Goal: Browse casually: Explore the website without a specific task or goal

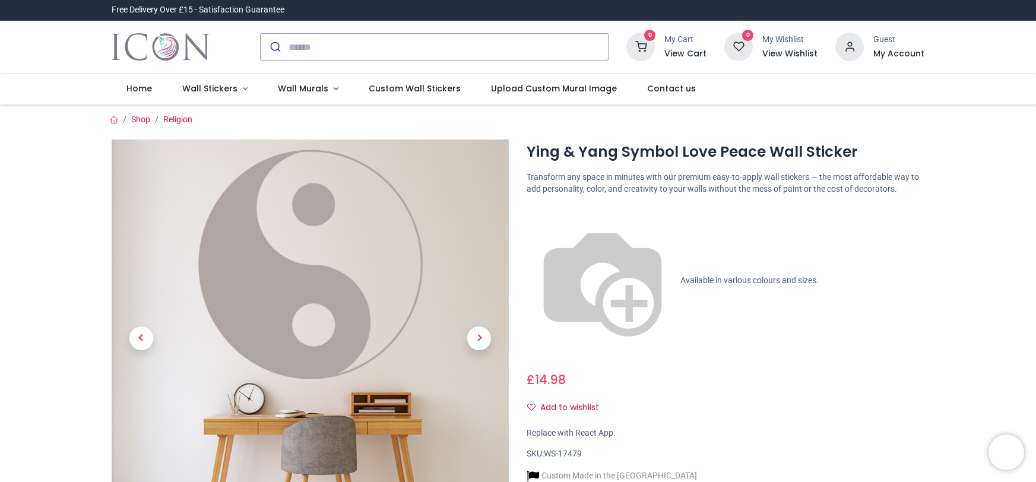
scroll to position [258, 0]
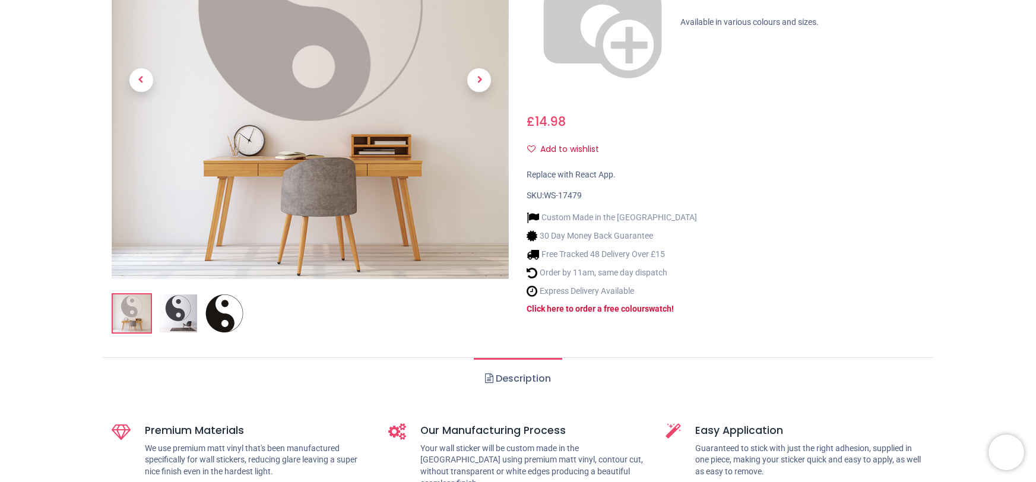
click at [226, 307] on ol at bounding box center [311, 313] width 398 height 40
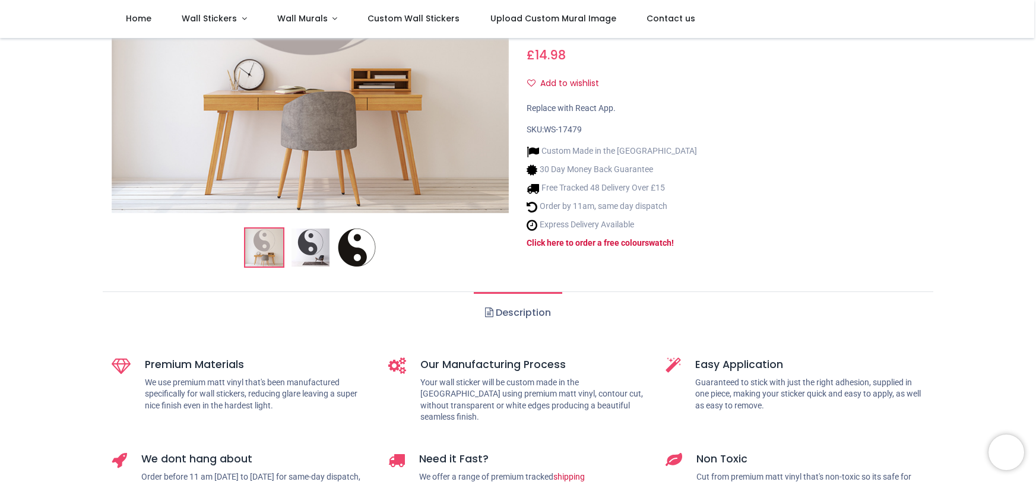
scroll to position [65, 0]
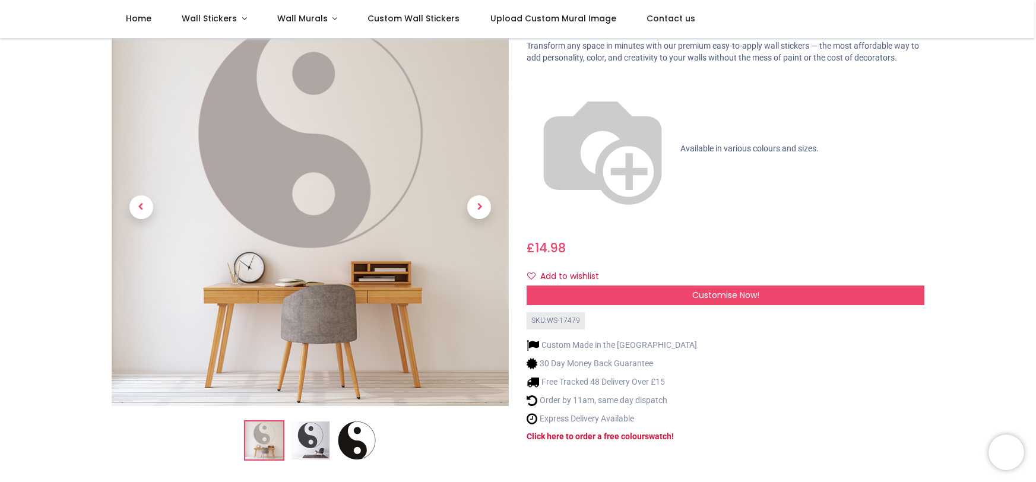
click at [303, 439] on img at bounding box center [310, 440] width 38 height 38
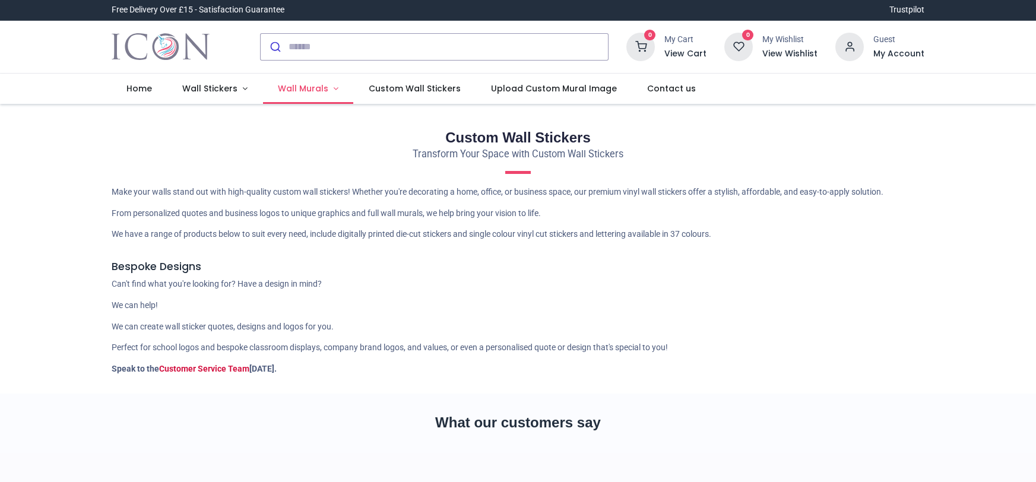
click at [288, 90] on span "Wall Murals" at bounding box center [303, 89] width 50 height 12
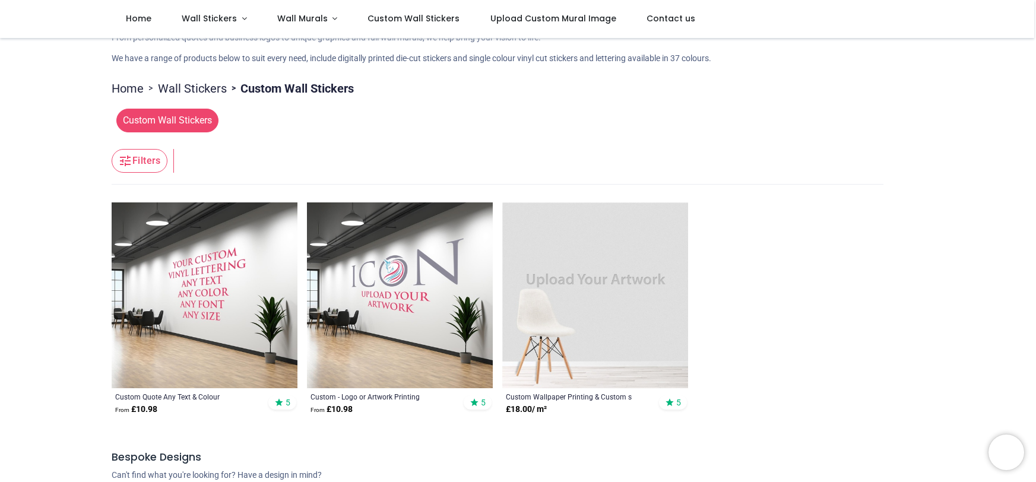
scroll to position [108, 0]
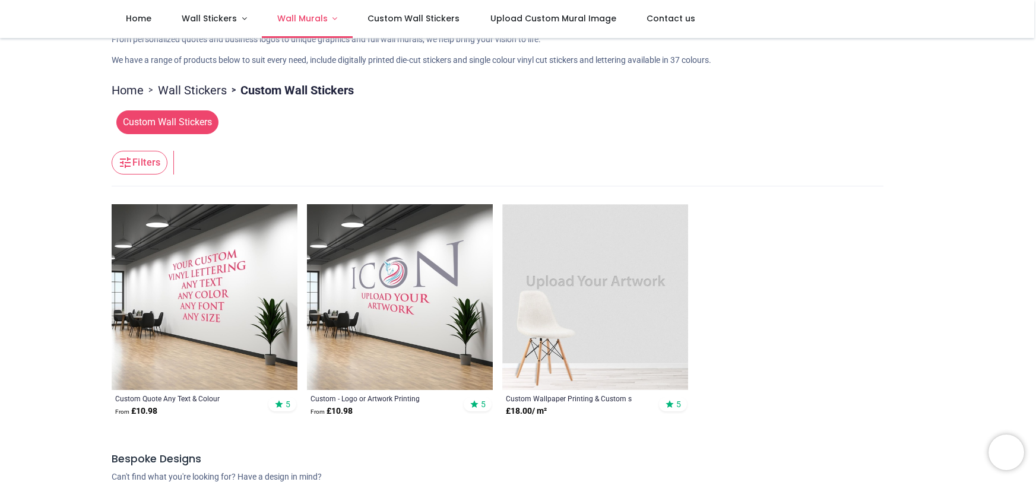
click at [332, 18] on link "Wall Murals" at bounding box center [307, 19] width 91 height 38
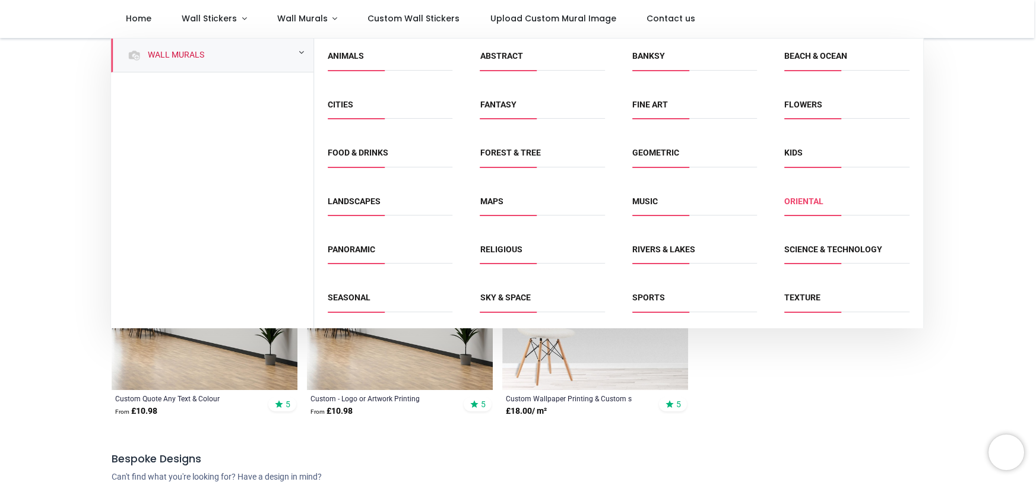
click at [796, 202] on link "Oriental" at bounding box center [803, 200] width 39 height 9
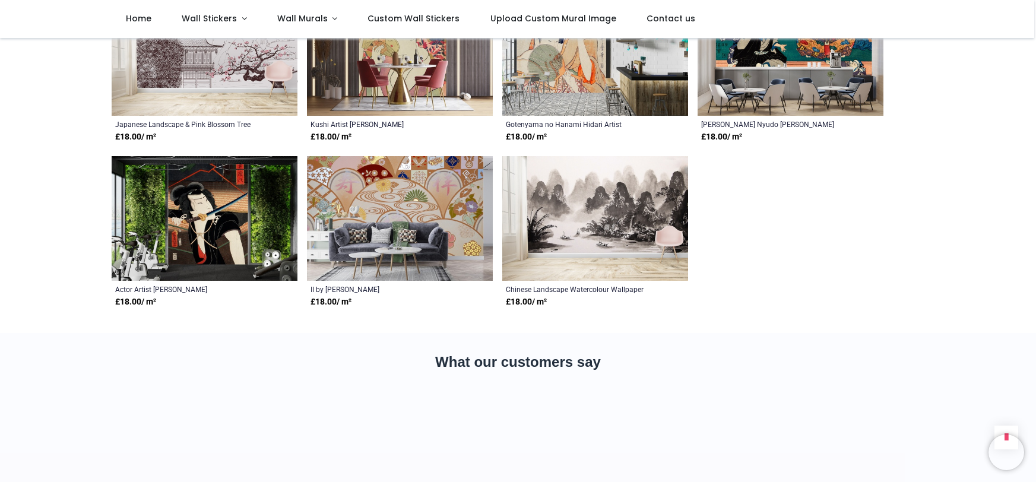
scroll to position [564, 0]
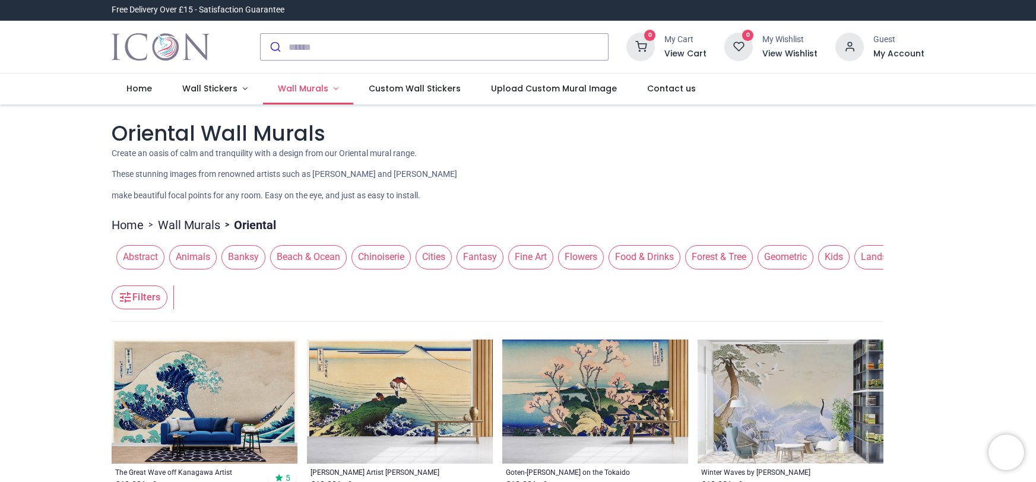
click at [306, 91] on span "Wall Murals" at bounding box center [303, 89] width 50 height 12
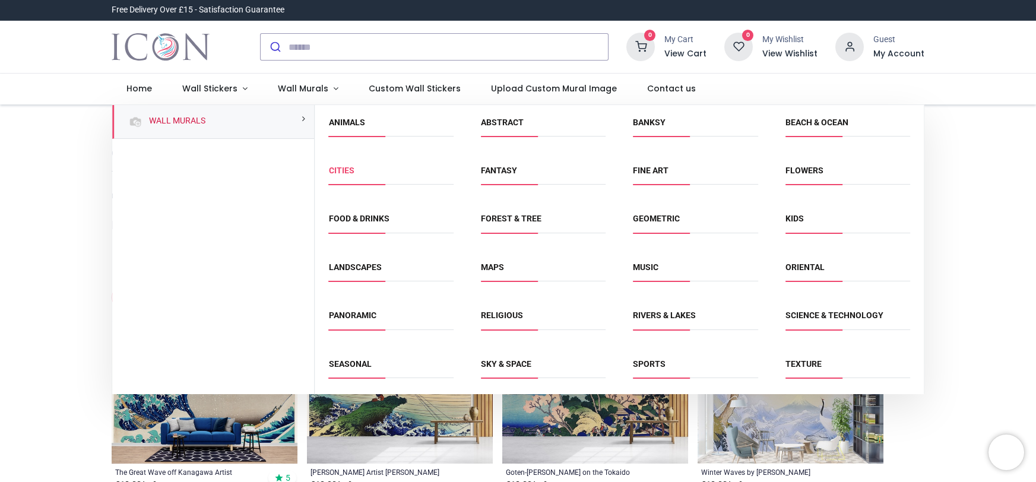
click at [347, 166] on link "Cities" at bounding box center [342, 170] width 26 height 9
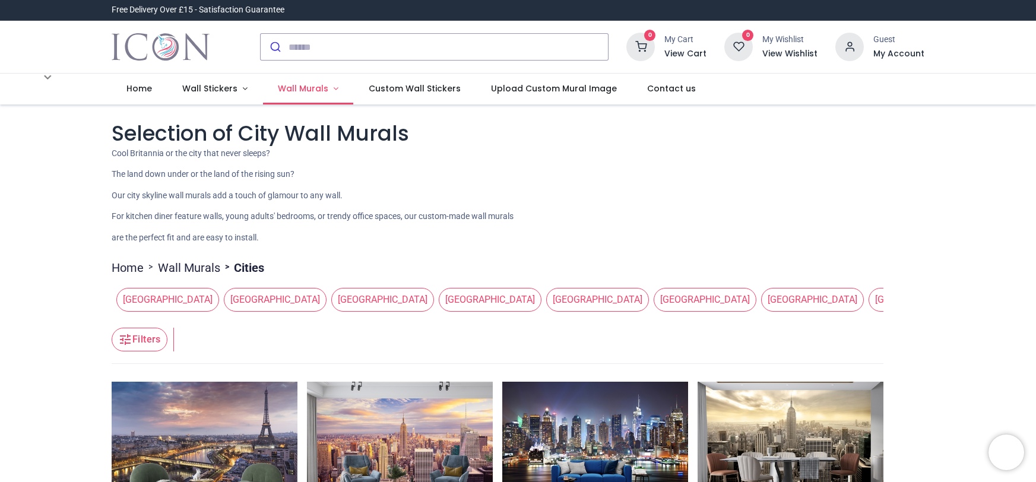
click at [309, 87] on span "Wall Murals" at bounding box center [303, 89] width 50 height 12
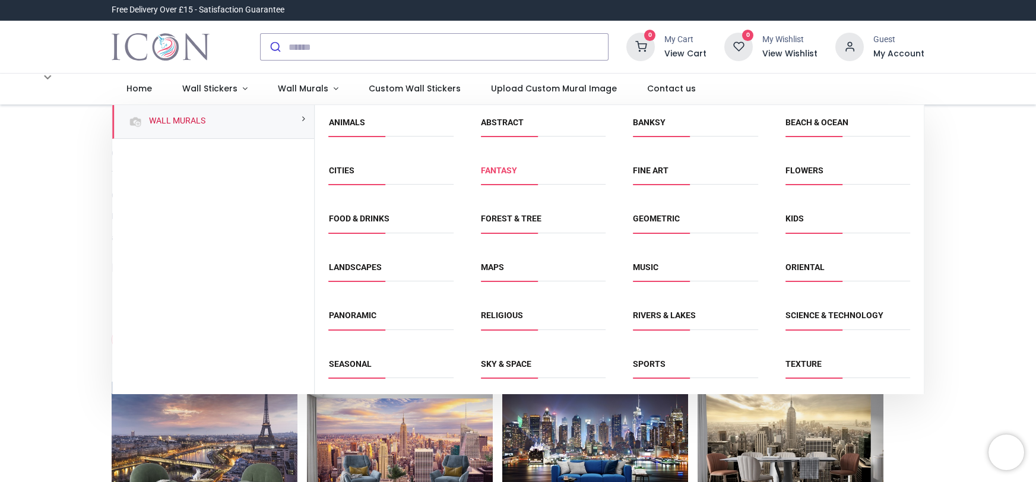
click at [500, 169] on link "Fantasy" at bounding box center [499, 170] width 36 height 9
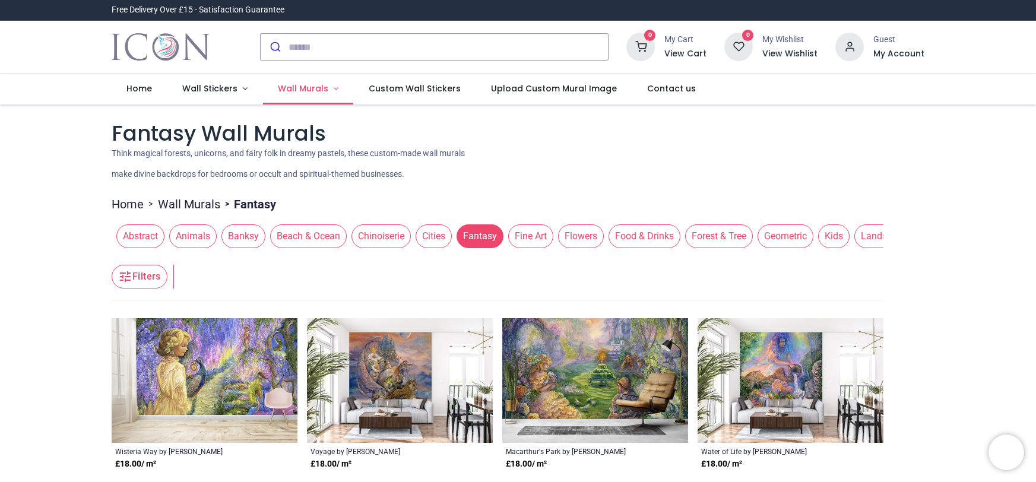
click at [287, 85] on span "Wall Murals" at bounding box center [303, 89] width 50 height 12
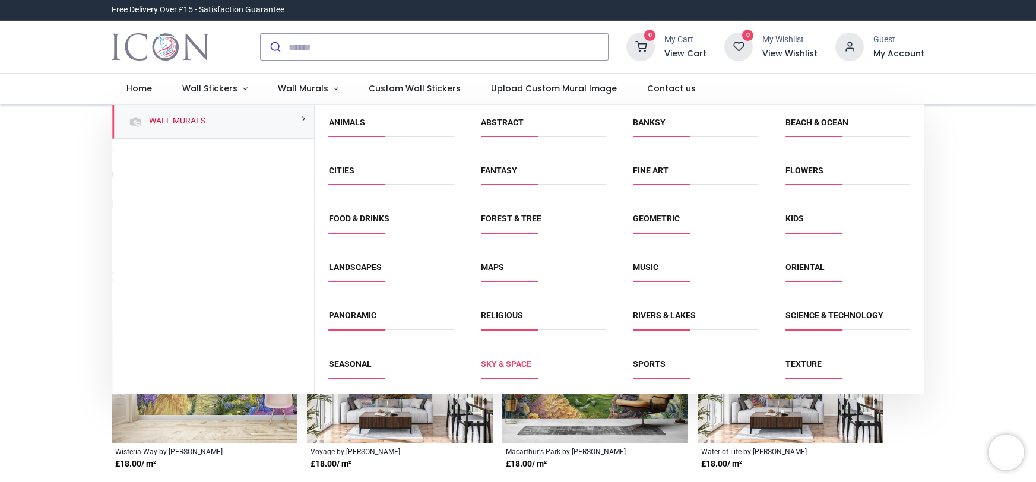
click at [502, 361] on link "Sky & Space" at bounding box center [506, 363] width 50 height 9
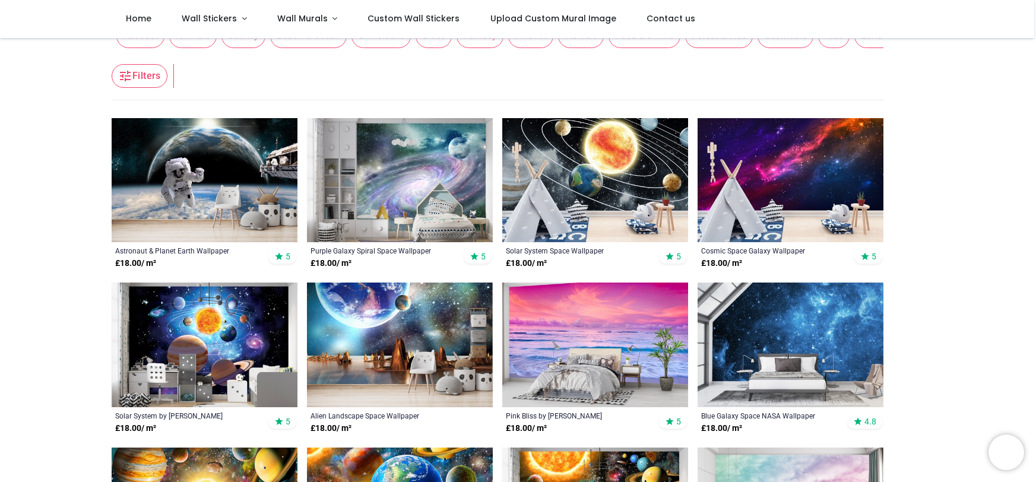
scroll to position [157, 0]
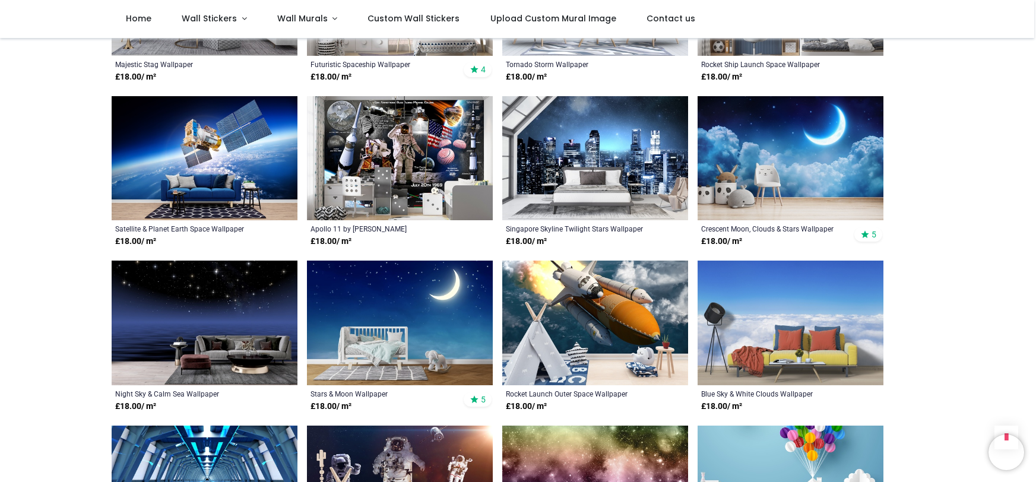
scroll to position [1662, 0]
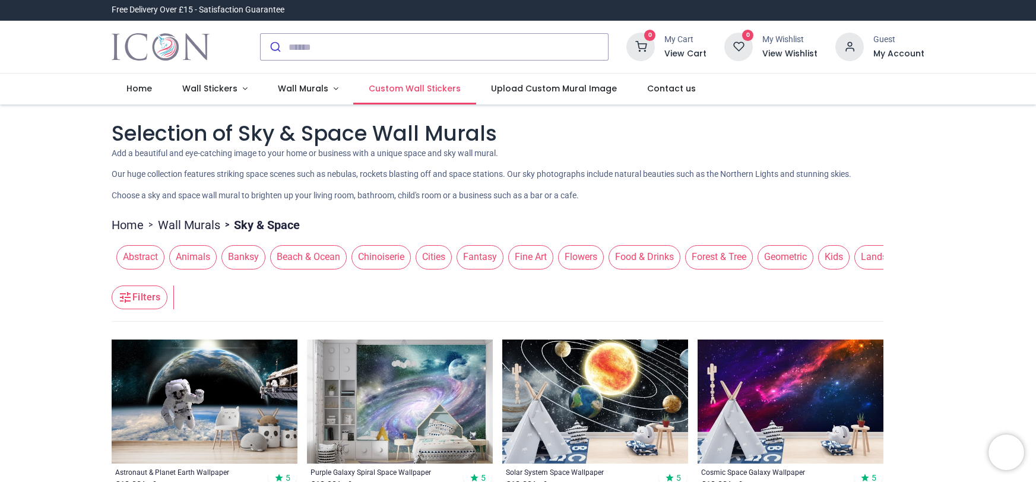
click at [405, 86] on span "Custom Wall Stickers" at bounding box center [415, 89] width 92 height 12
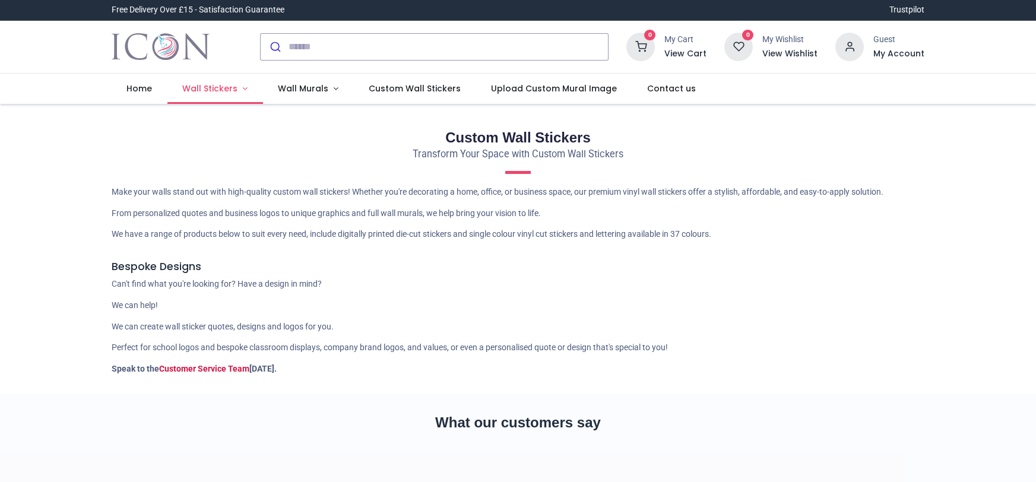
click at [227, 92] on span "Wall Stickers" at bounding box center [209, 89] width 55 height 12
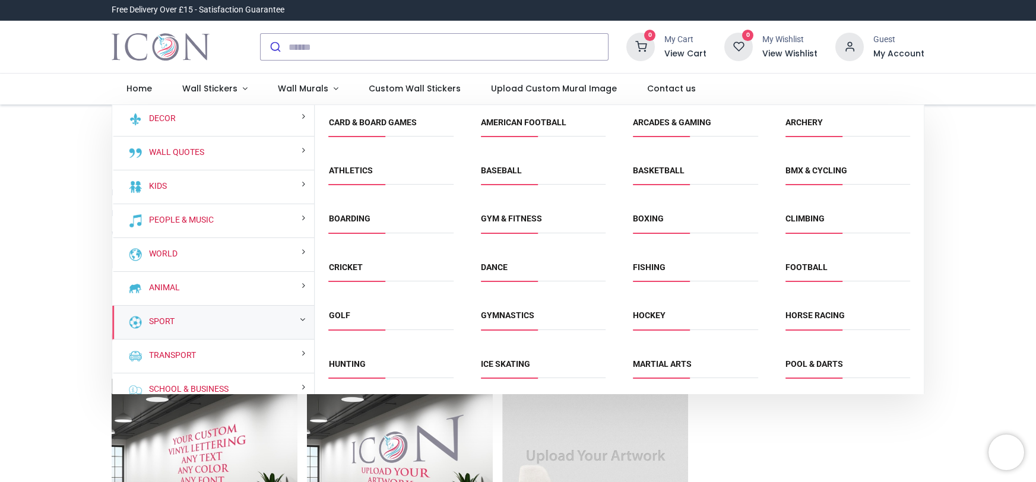
scroll to position [4, 0]
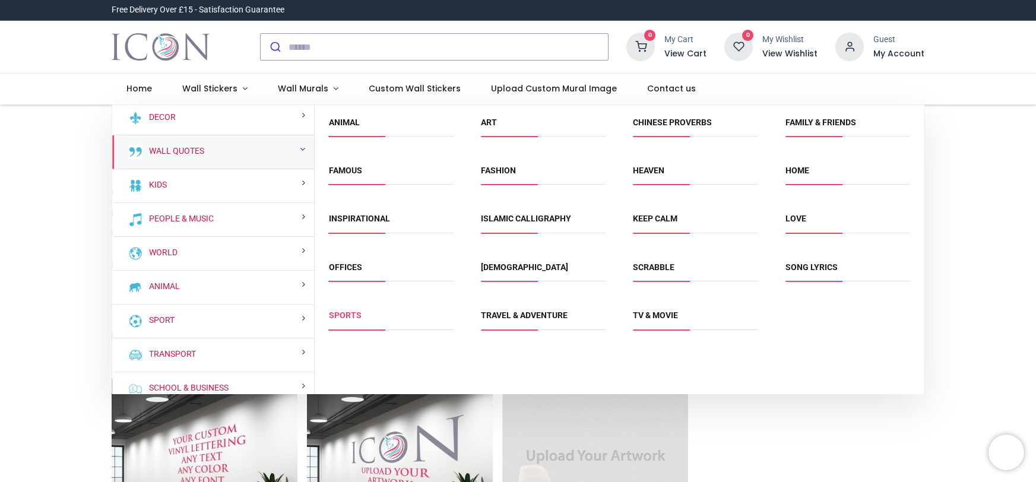
click at [338, 312] on link "Sports" at bounding box center [345, 314] width 33 height 9
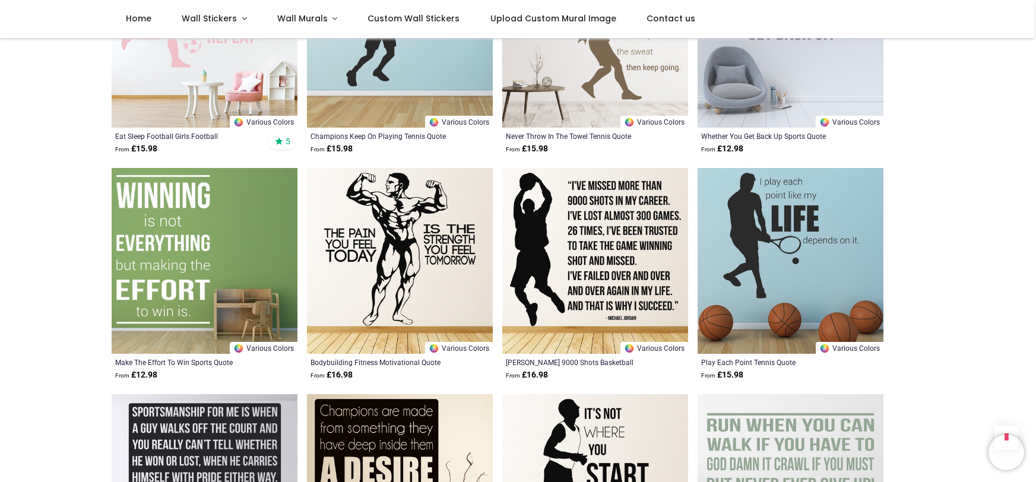
scroll to position [1238, 0]
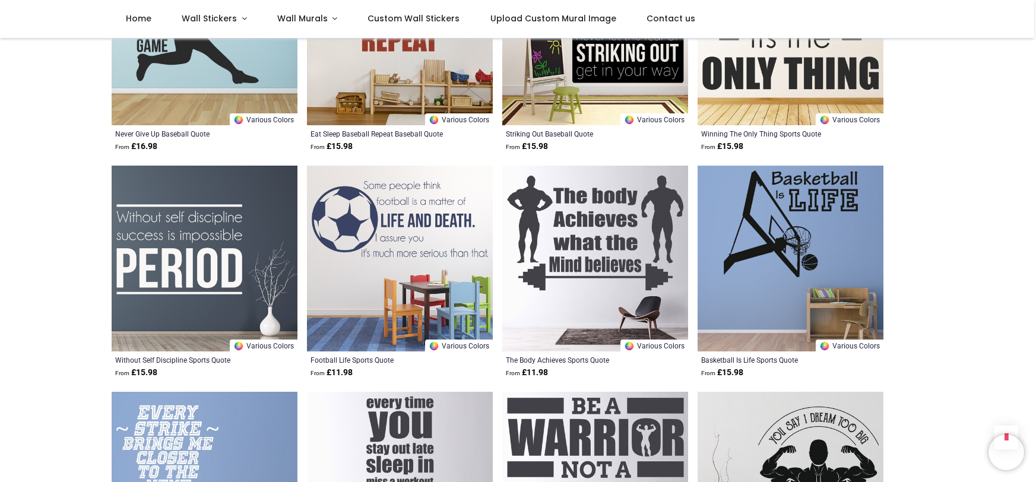
scroll to position [2823, 0]
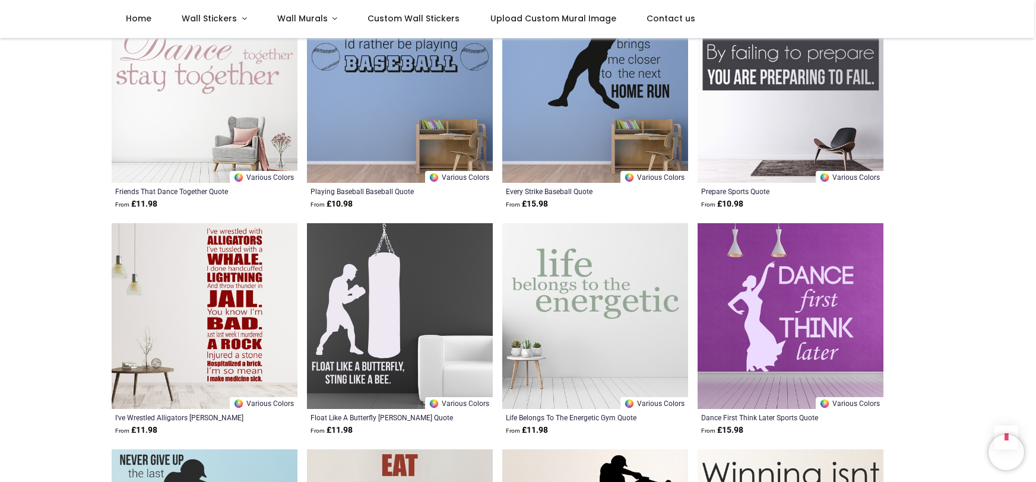
scroll to position [2302, 0]
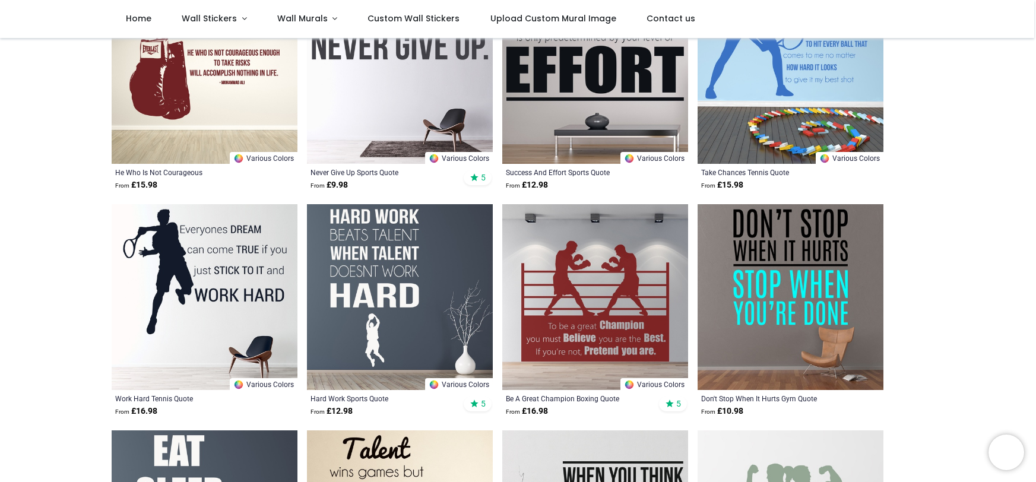
scroll to position [290, 0]
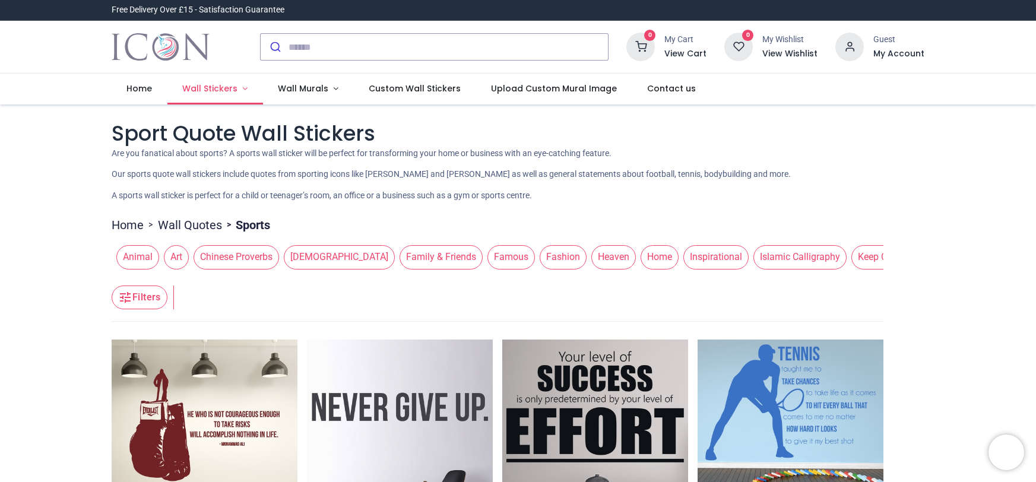
click at [212, 90] on span "Wall Stickers" at bounding box center [209, 89] width 55 height 12
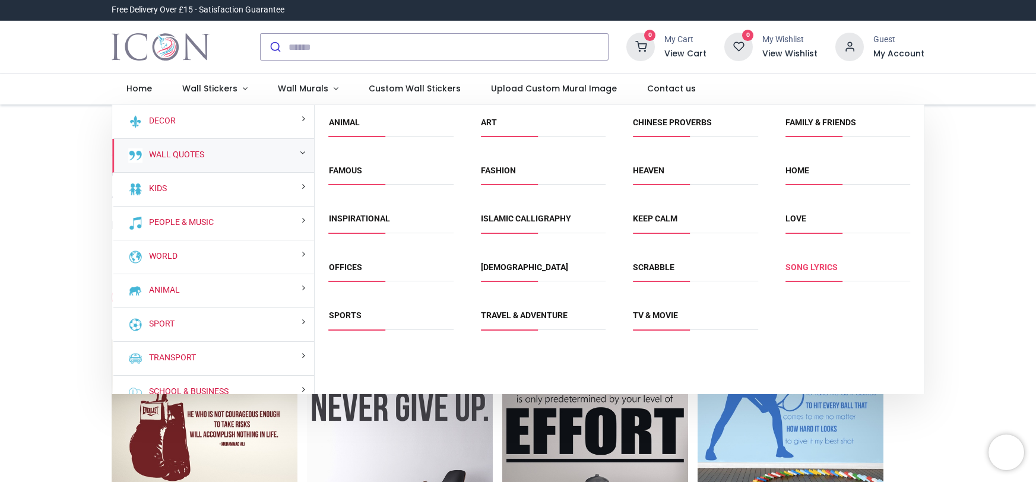
click at [807, 266] on link "Song Lyrics" at bounding box center [811, 266] width 52 height 9
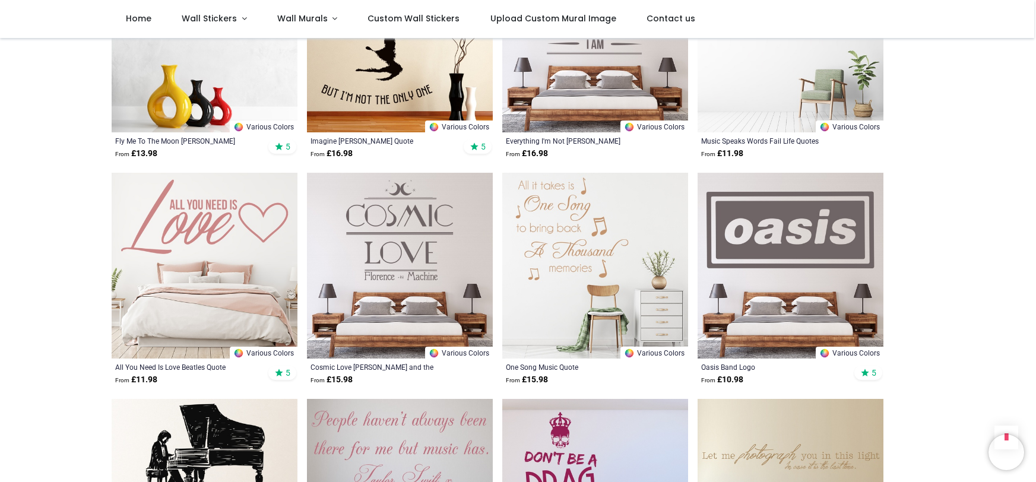
scroll to position [1261, 0]
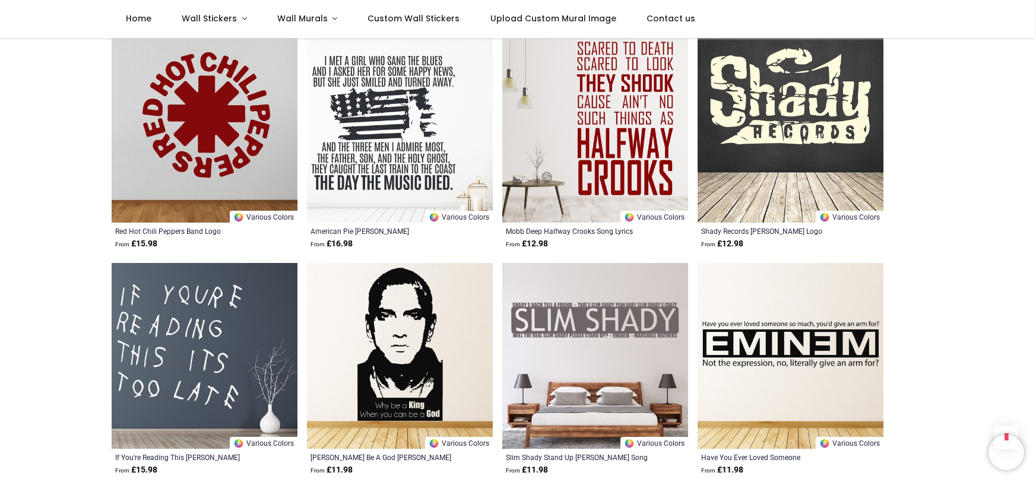
scroll to position [2736, 0]
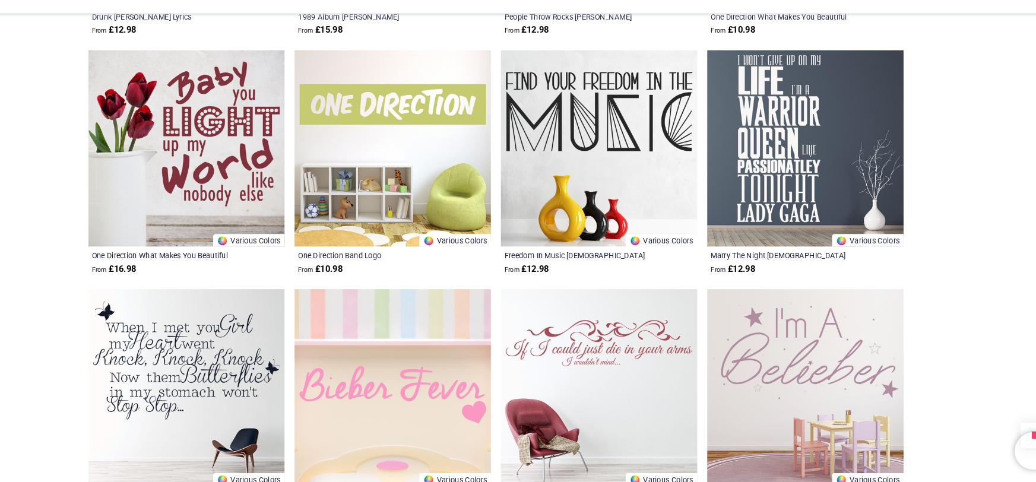
scroll to position [6104, 0]
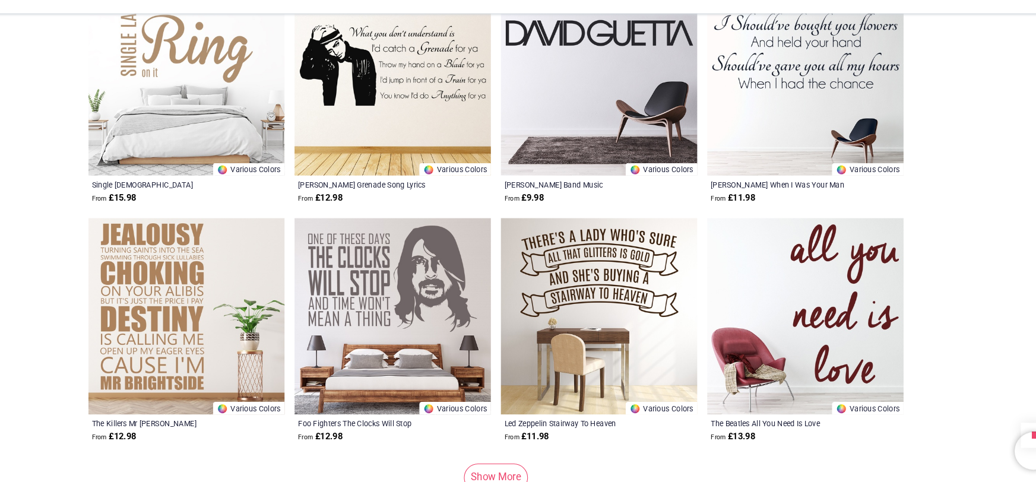
scroll to position [7743, 0]
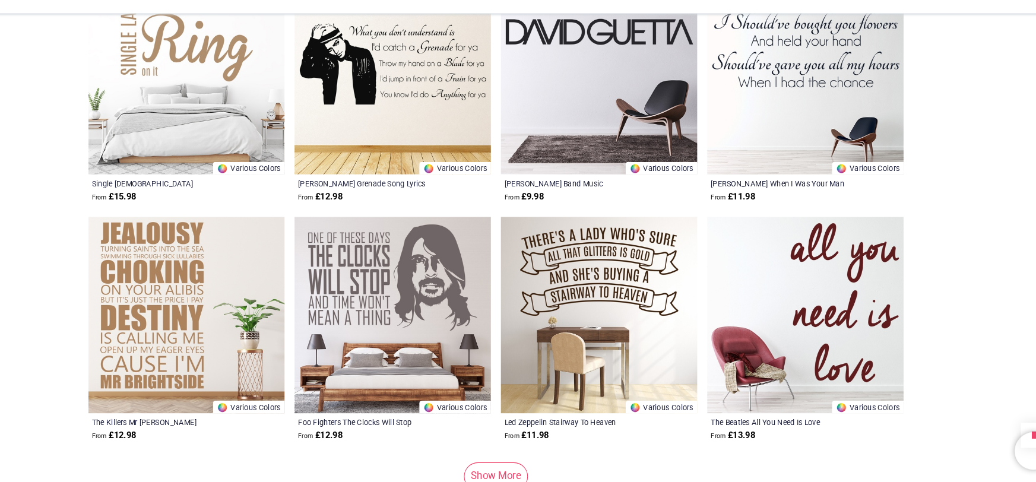
click at [177, 268] on img at bounding box center [205, 324] width 186 height 186
click at [483, 463] on link "Show More" at bounding box center [497, 476] width 61 height 26
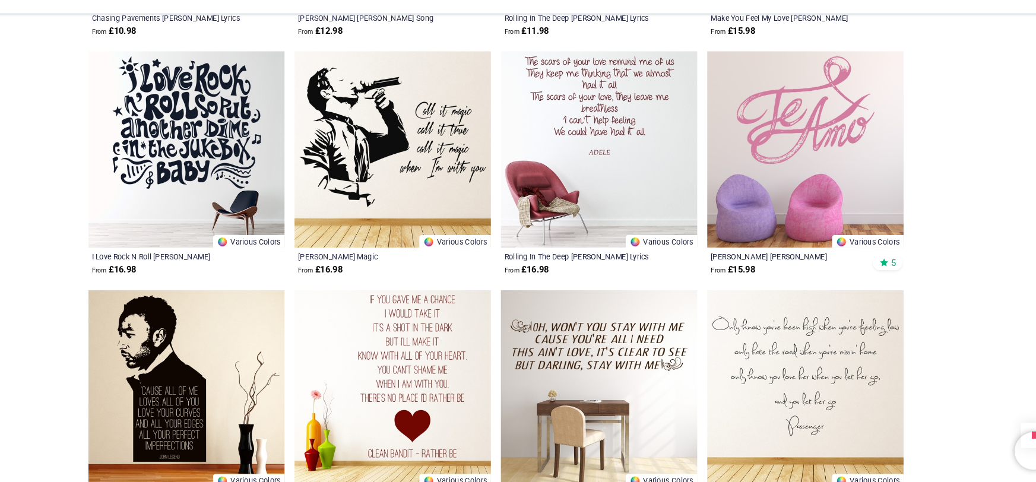
scroll to position [9256, 0]
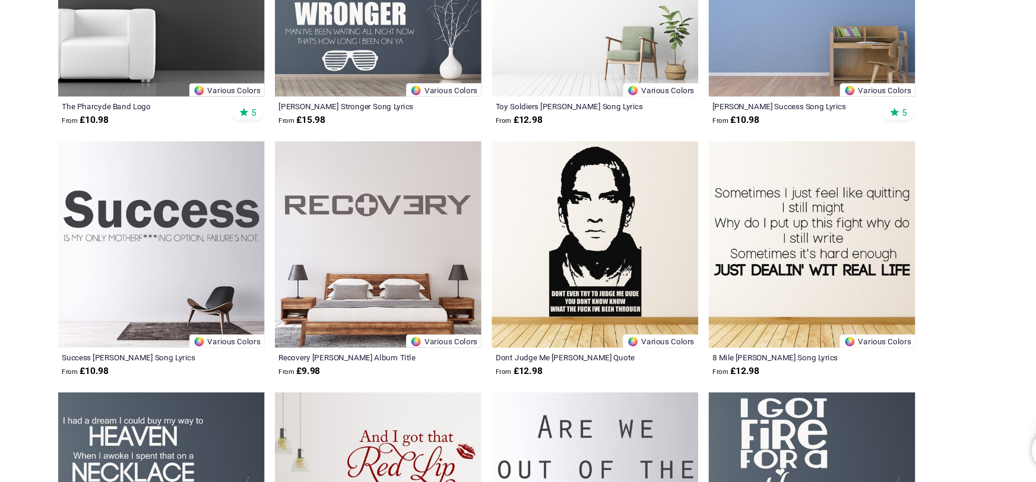
scroll to position [10741, 0]
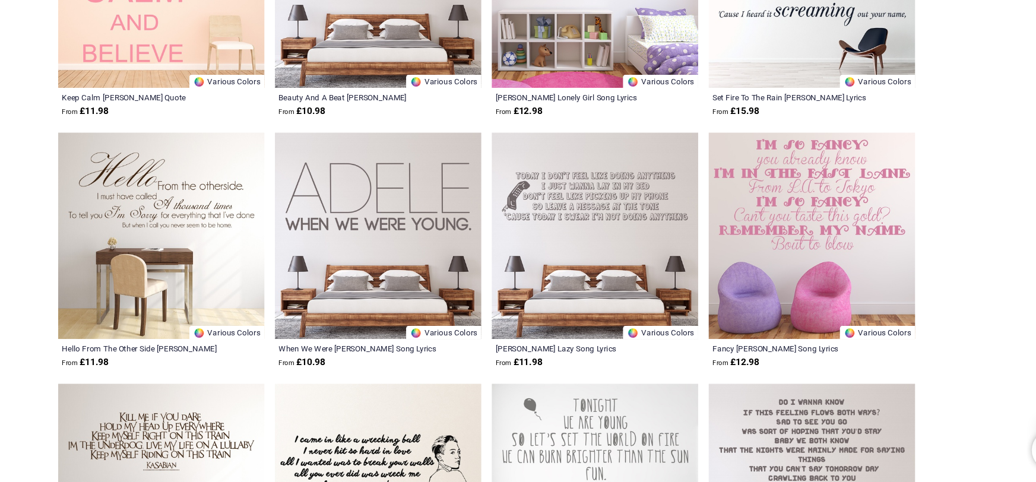
scroll to position [12331, 0]
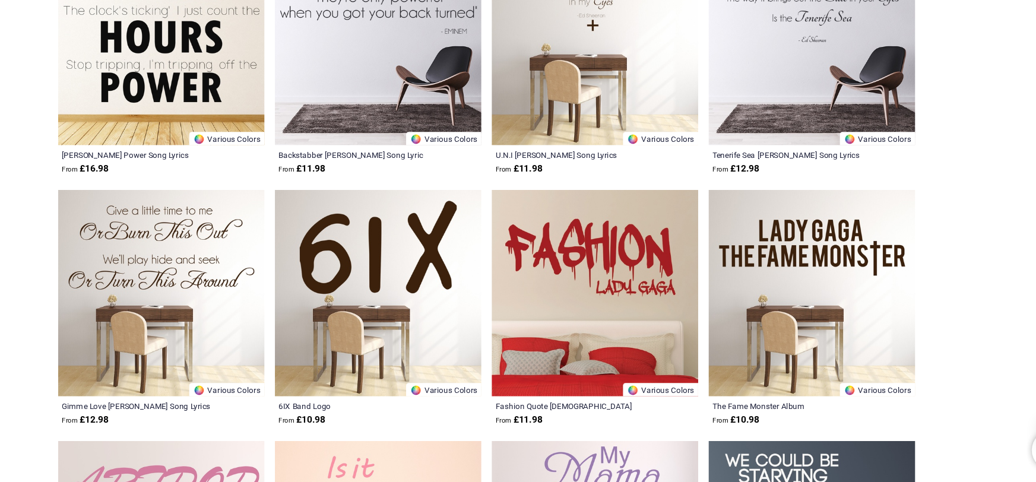
scroll to position [13866, 0]
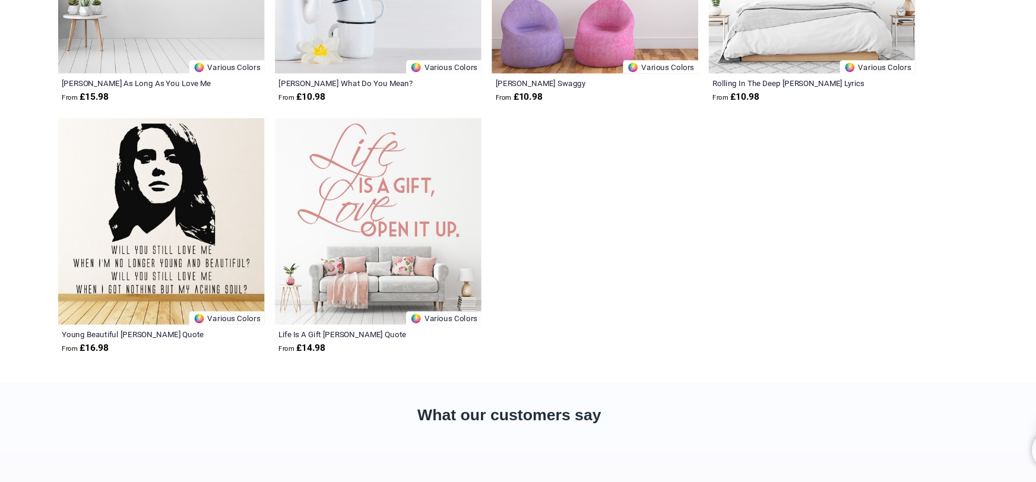
scroll to position [14605, 0]
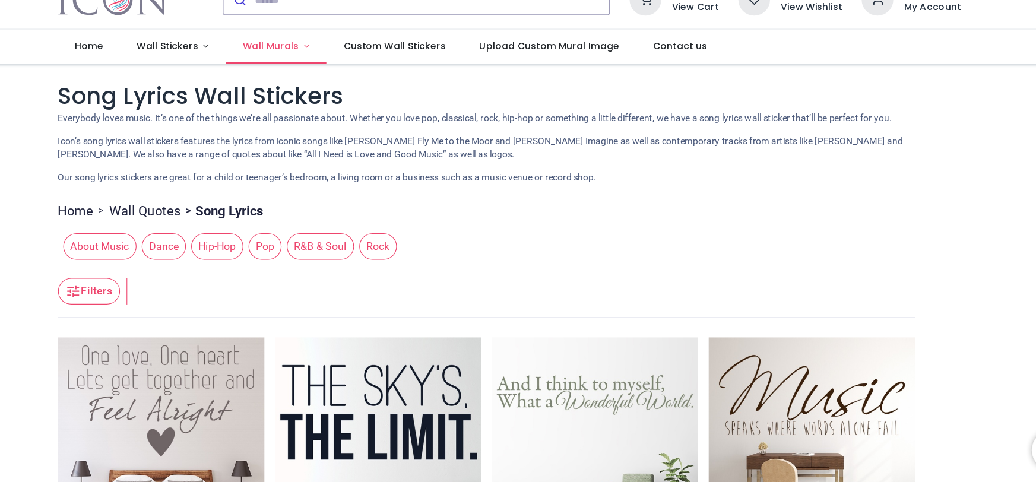
click at [327, 87] on link "Wall Murals" at bounding box center [308, 89] width 91 height 31
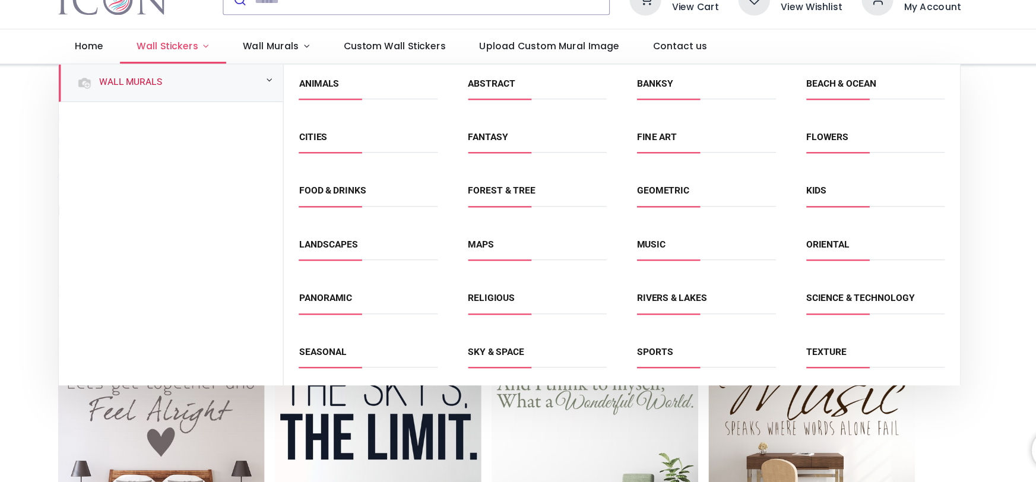
click at [211, 89] on span "Wall Stickers" at bounding box center [209, 89] width 55 height 12
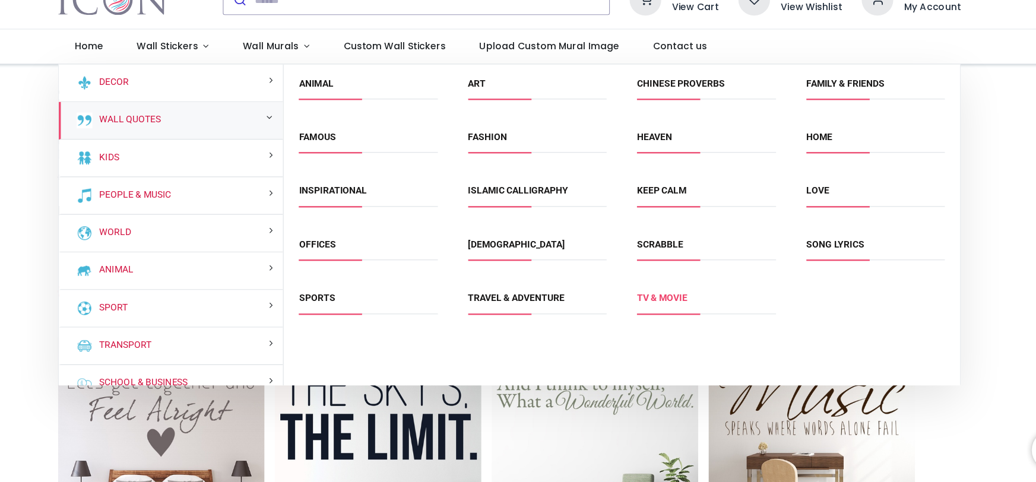
click at [646, 313] on link "TV & Movie" at bounding box center [655, 314] width 45 height 9
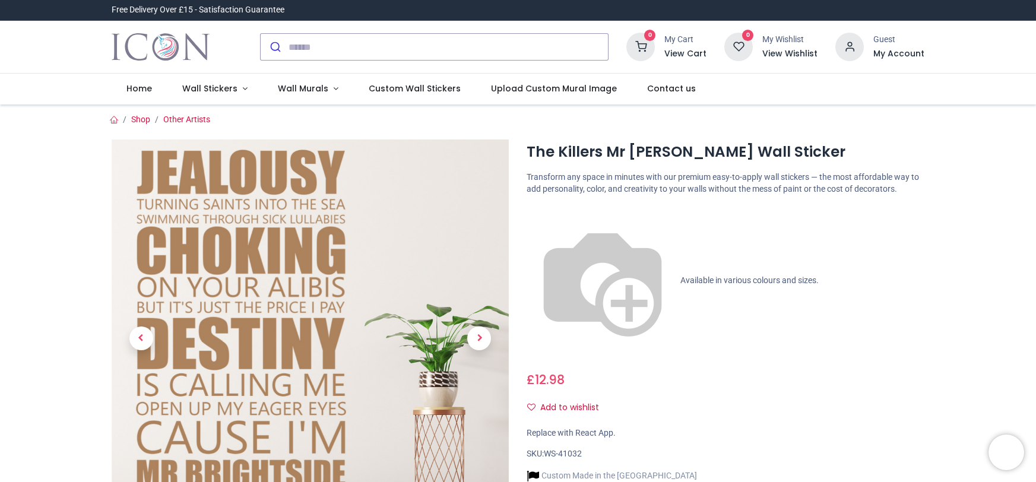
scroll to position [61, 0]
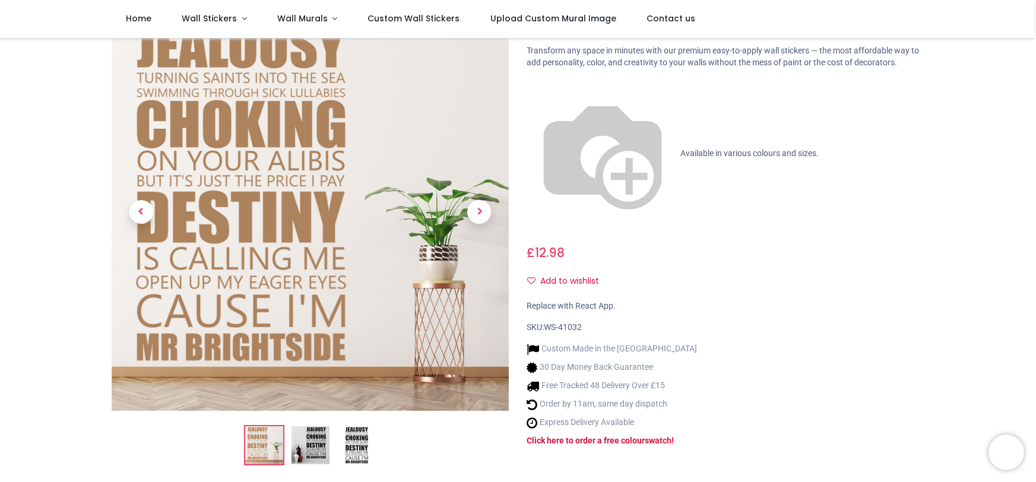
scroll to position [61, 0]
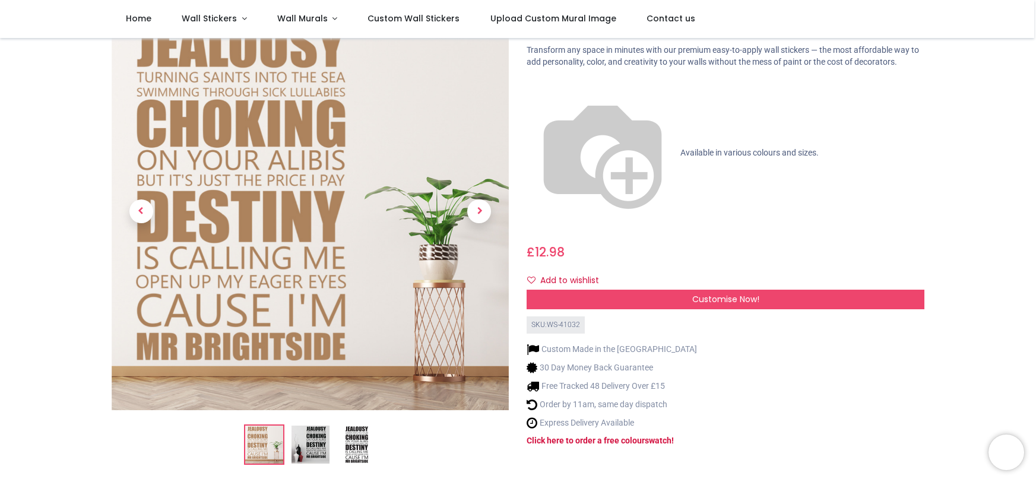
click at [319, 446] on img at bounding box center [310, 445] width 38 height 38
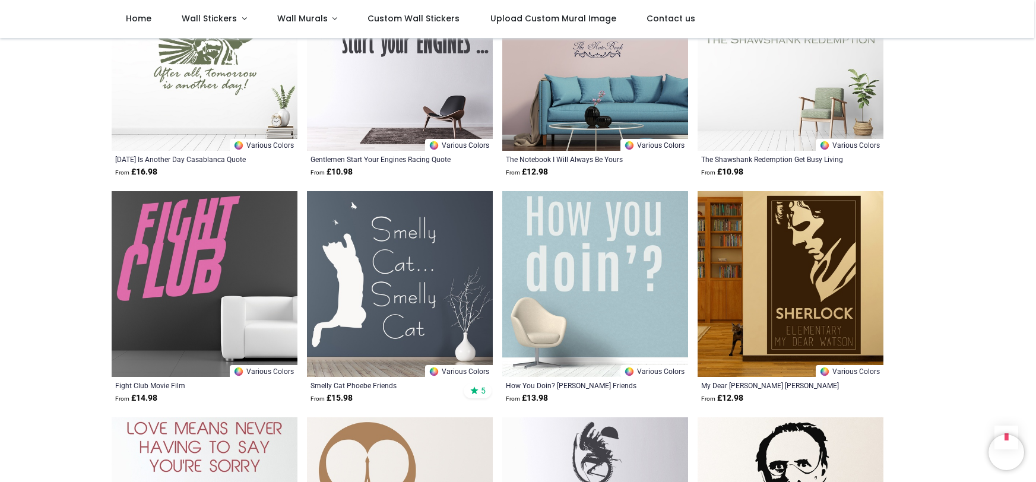
scroll to position [1216, 0]
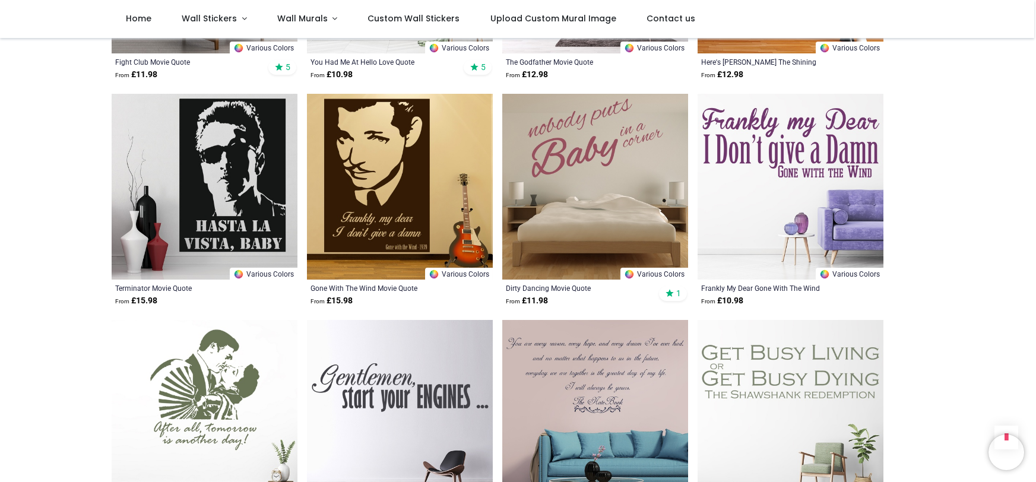
scroll to position [855, 0]
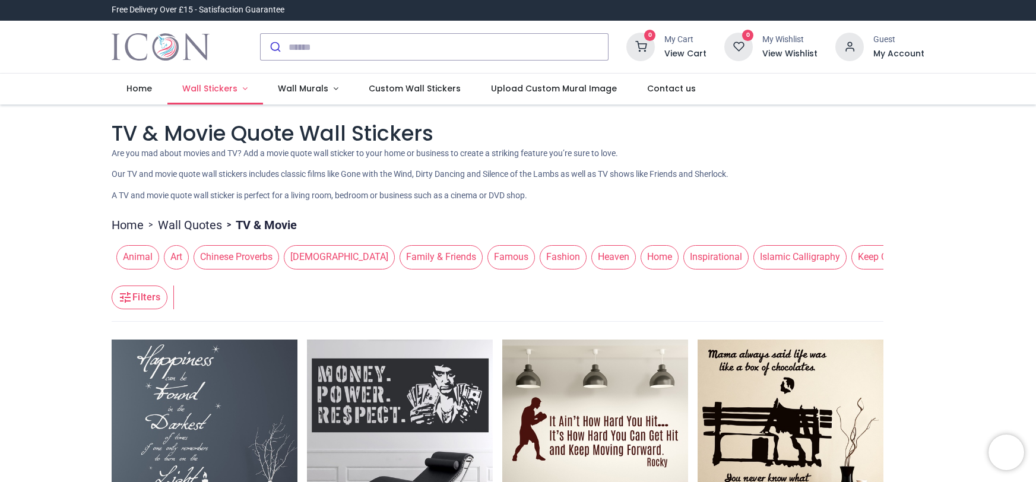
click at [221, 93] on span "Wall Stickers" at bounding box center [209, 89] width 55 height 12
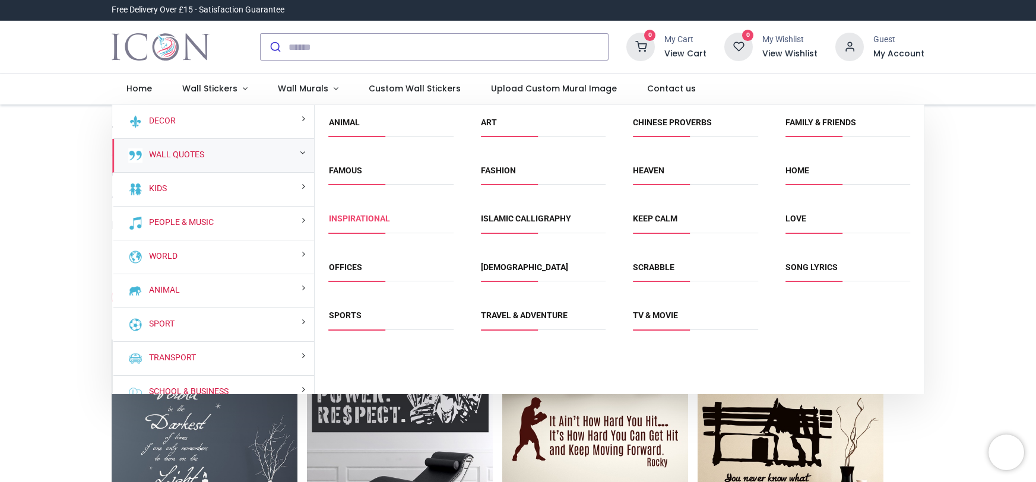
click at [342, 218] on link "Inspirational" at bounding box center [359, 218] width 61 height 9
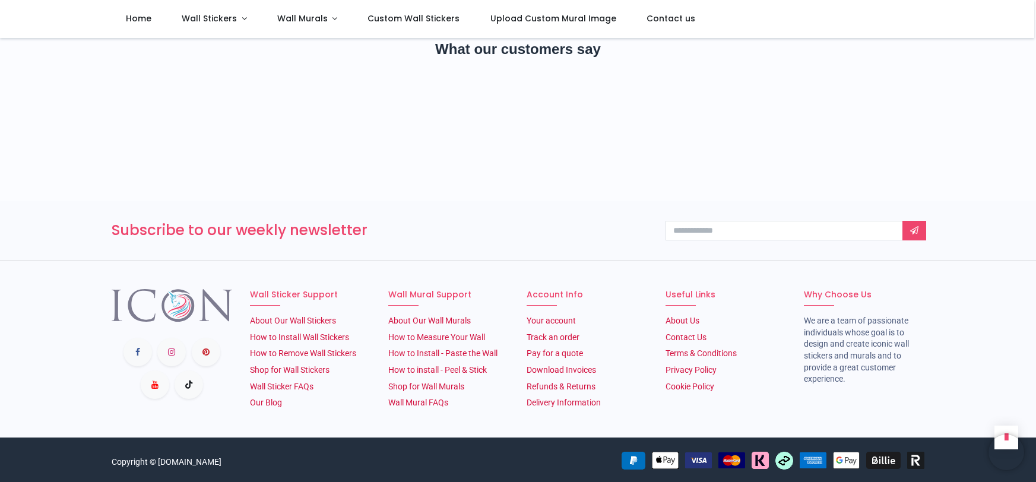
scroll to position [1966, 0]
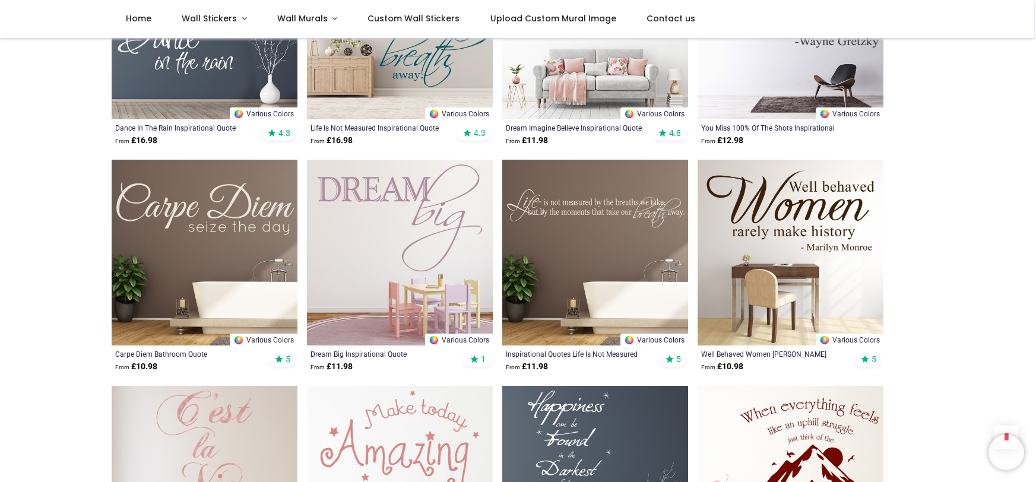
scroll to position [566, 0]
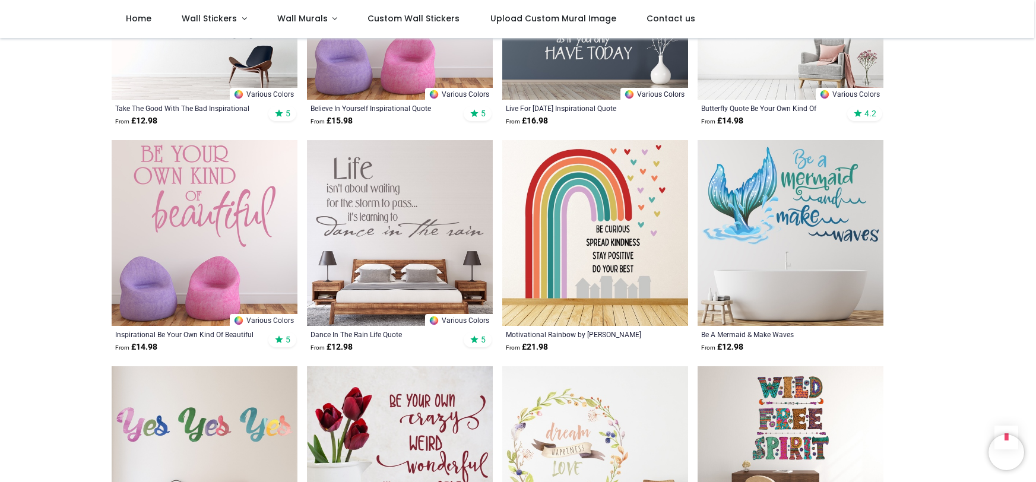
scroll to position [1265, 0]
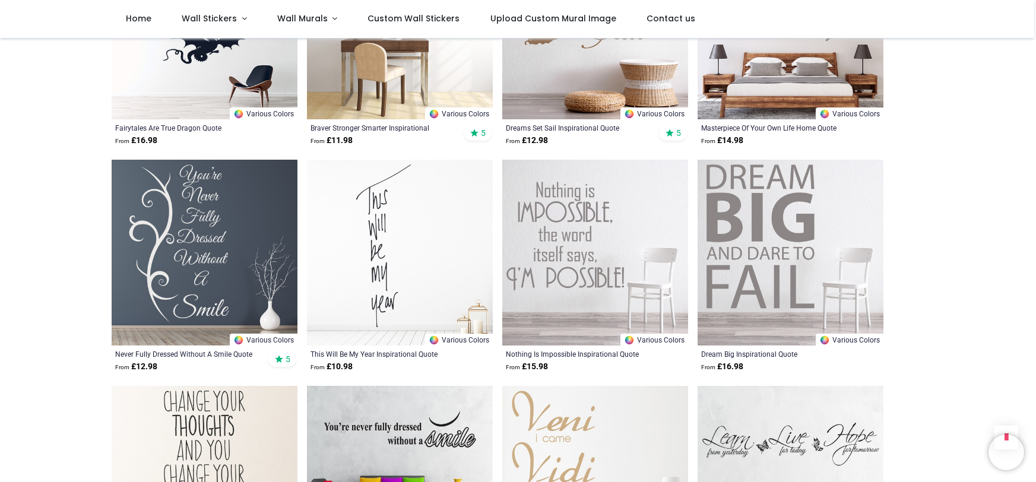
scroll to position [2829, 0]
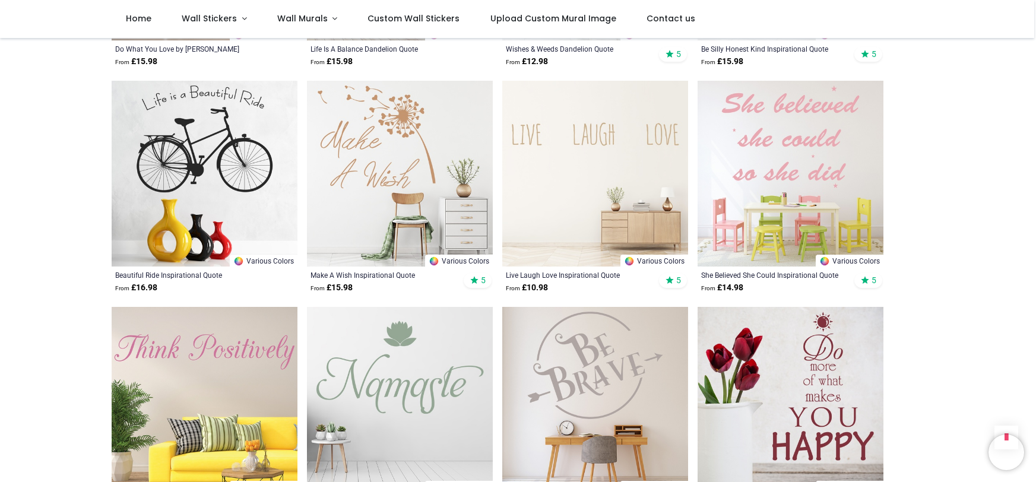
scroll to position [4493, 0]
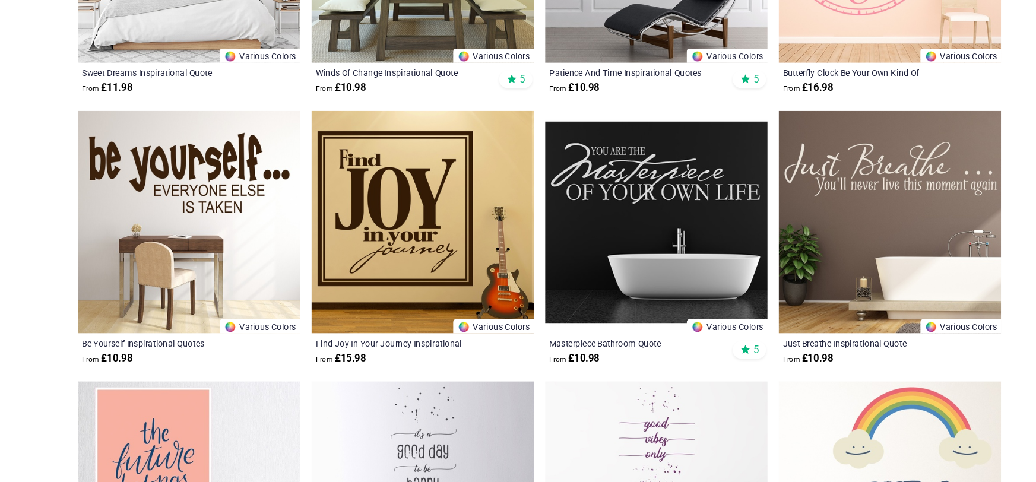
scroll to position [6003, 0]
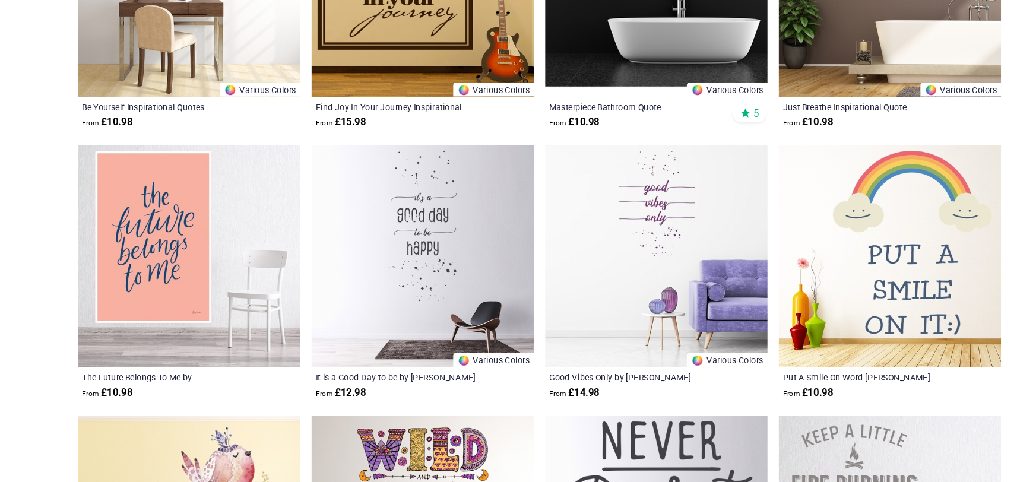
scroll to position [6198, 0]
click at [588, 226] on img at bounding box center [595, 275] width 186 height 186
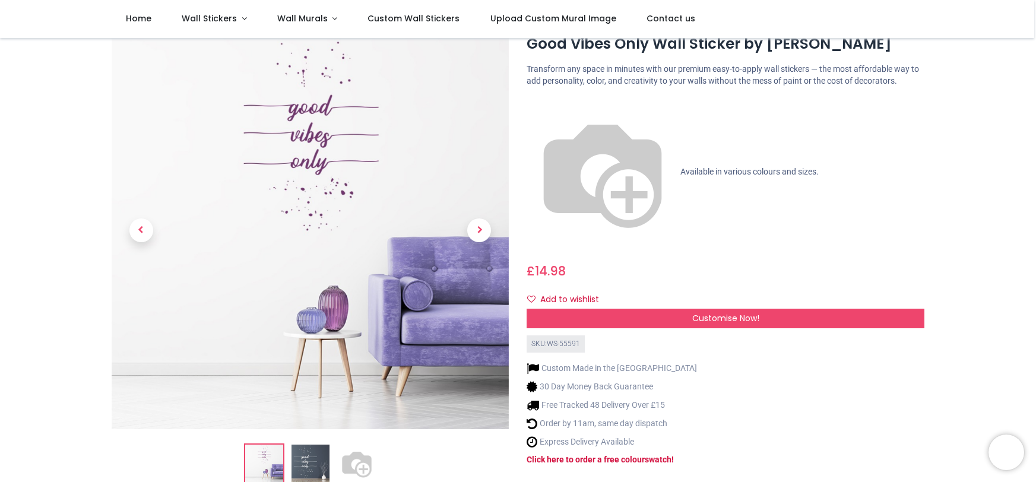
scroll to position [14, 0]
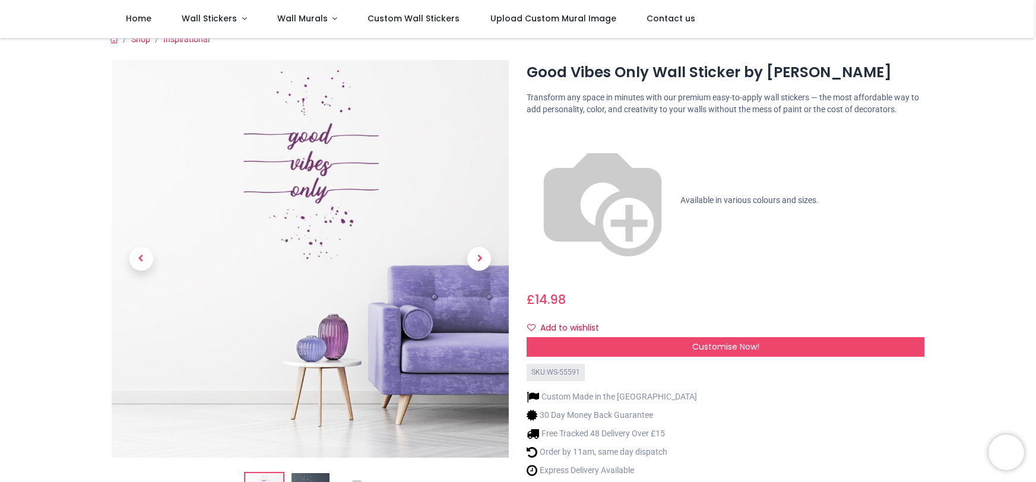
click at [304, 236] on img at bounding box center [311, 259] width 398 height 398
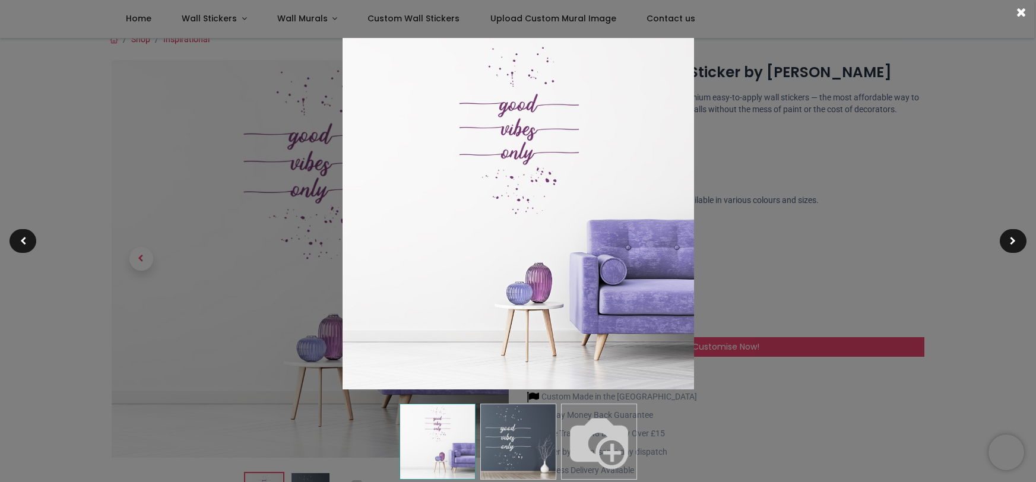
click at [614, 437] on img at bounding box center [599, 442] width 76 height 76
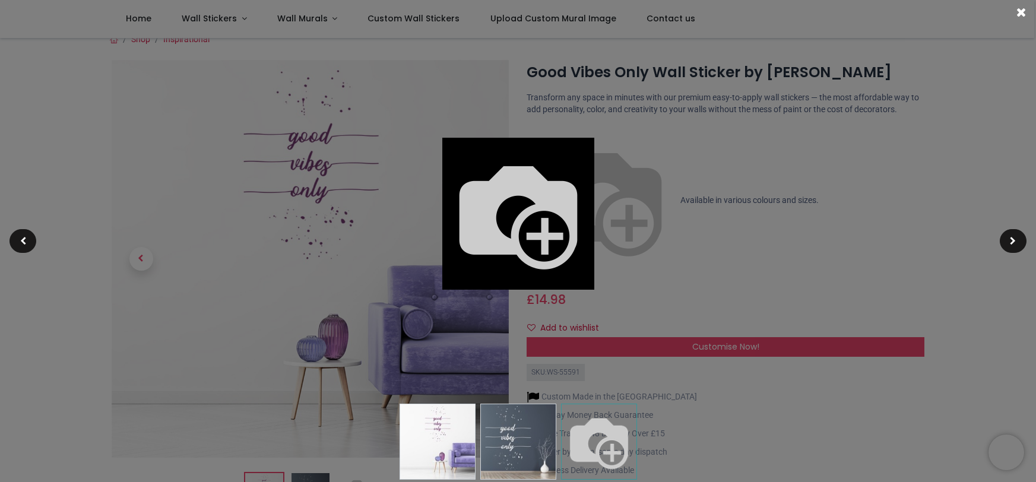
click at [797, 402] on div at bounding box center [518, 241] width 1036 height 482
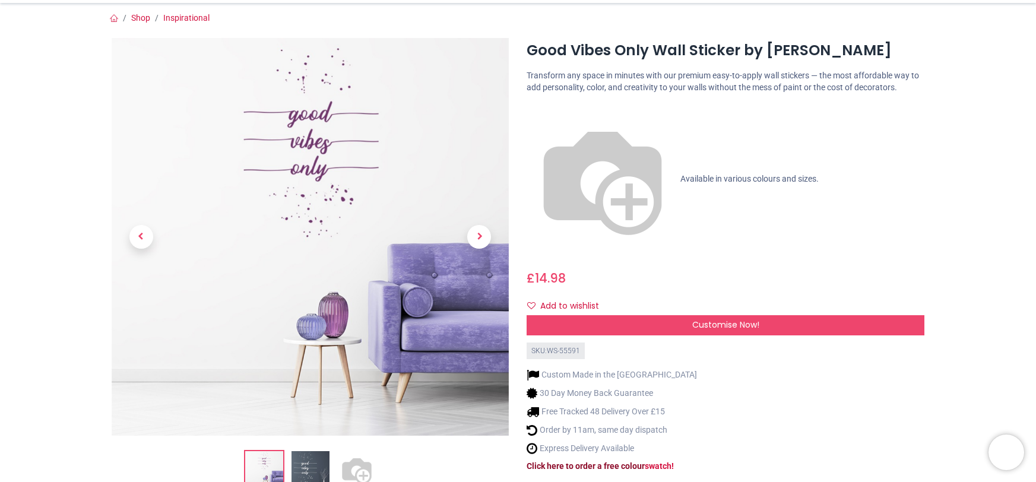
scroll to position [0, 0]
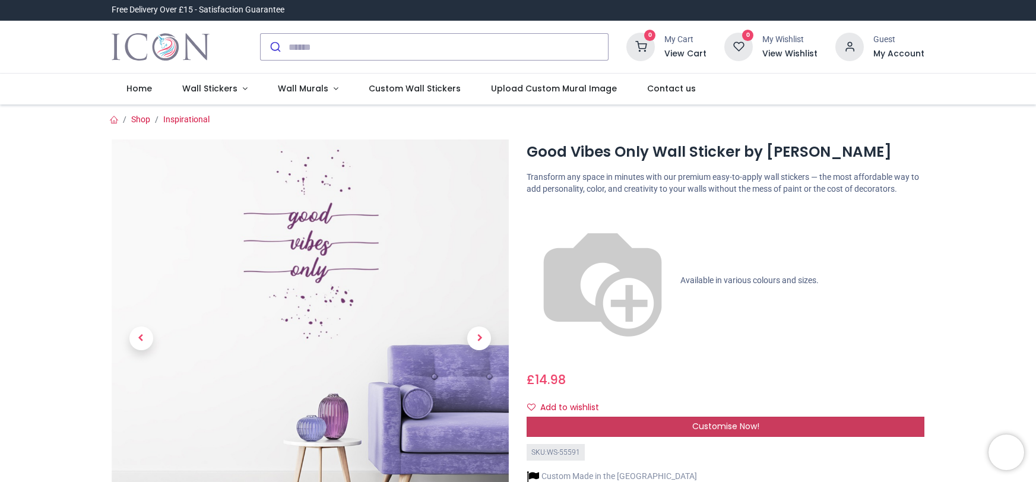
click at [629, 417] on div "Customise Now!" at bounding box center [725, 427] width 398 height 20
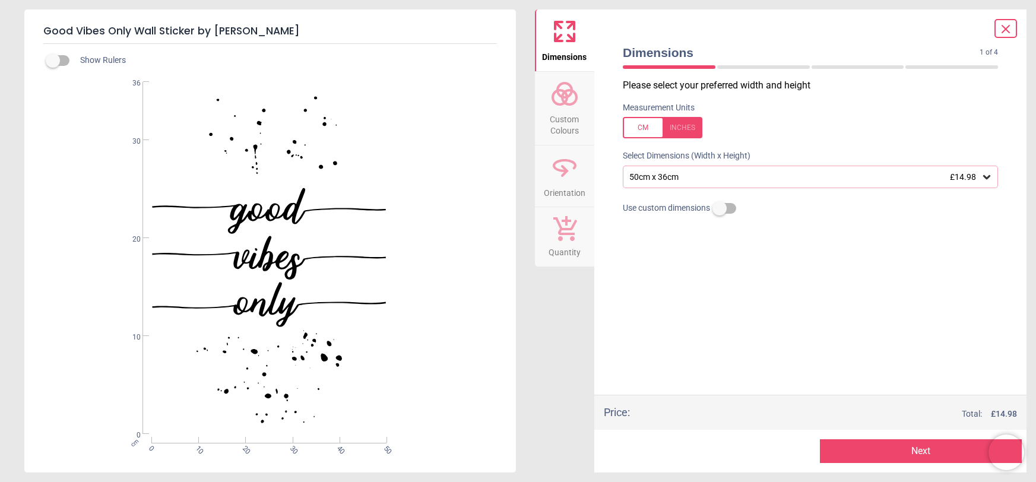
click at [1005, 24] on icon at bounding box center [1005, 29] width 14 height 14
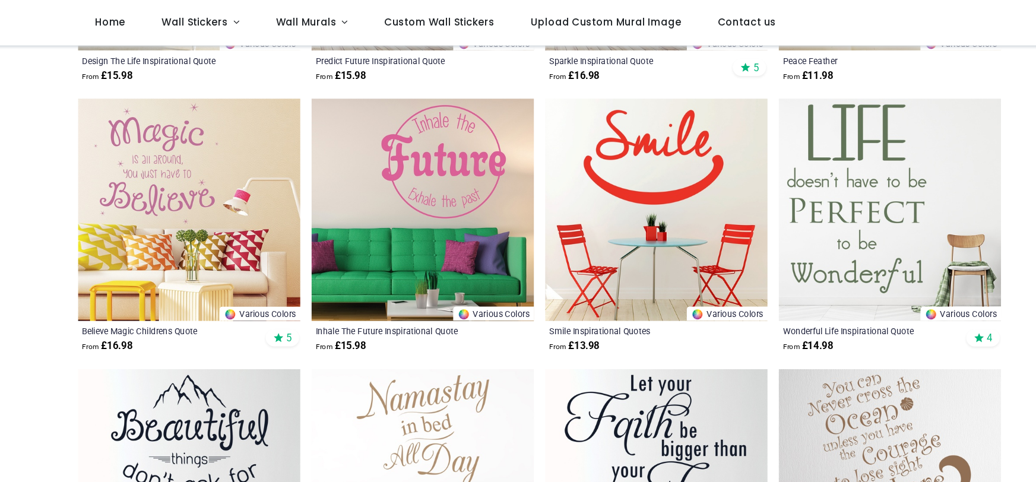
scroll to position [901, 0]
click at [588, 141] on img at bounding box center [595, 176] width 186 height 186
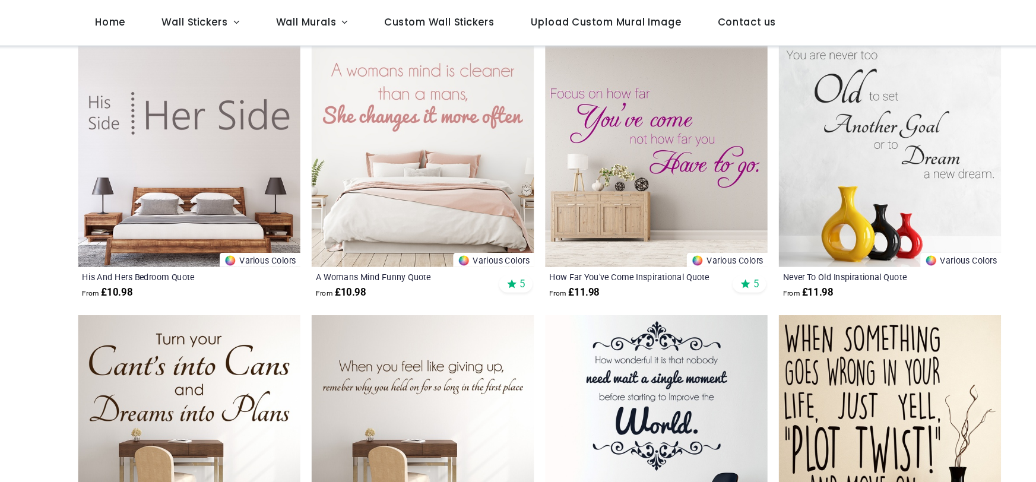
scroll to position [1498, 0]
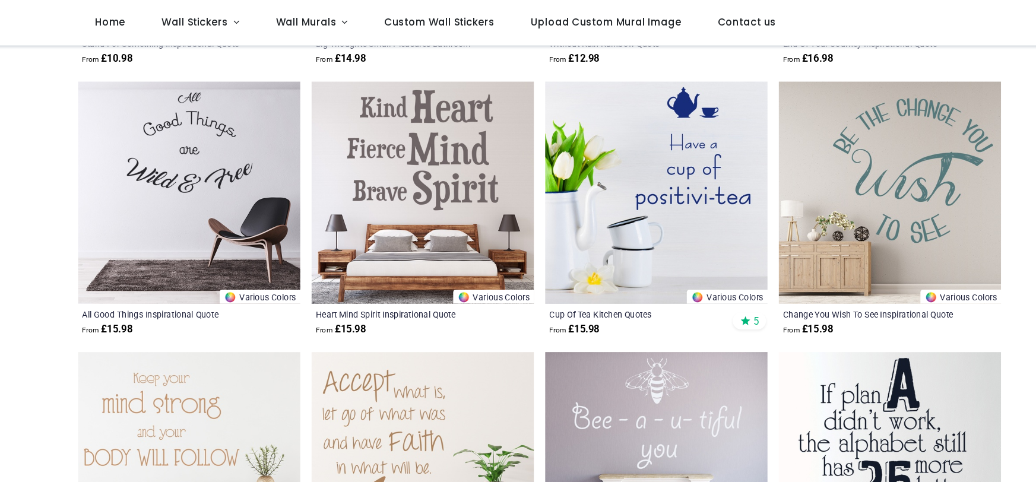
scroll to position [2953, 0]
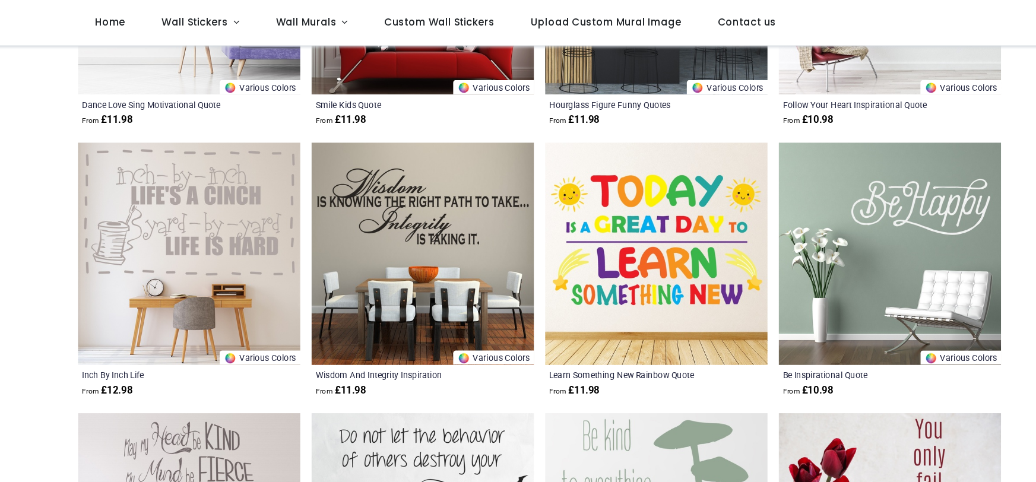
scroll to position [4512, 0]
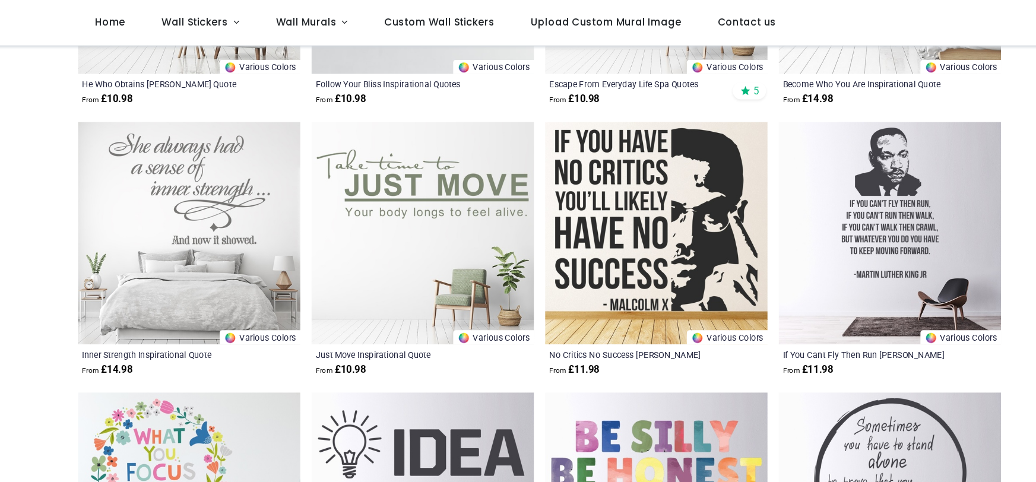
scroll to position [6084, 0]
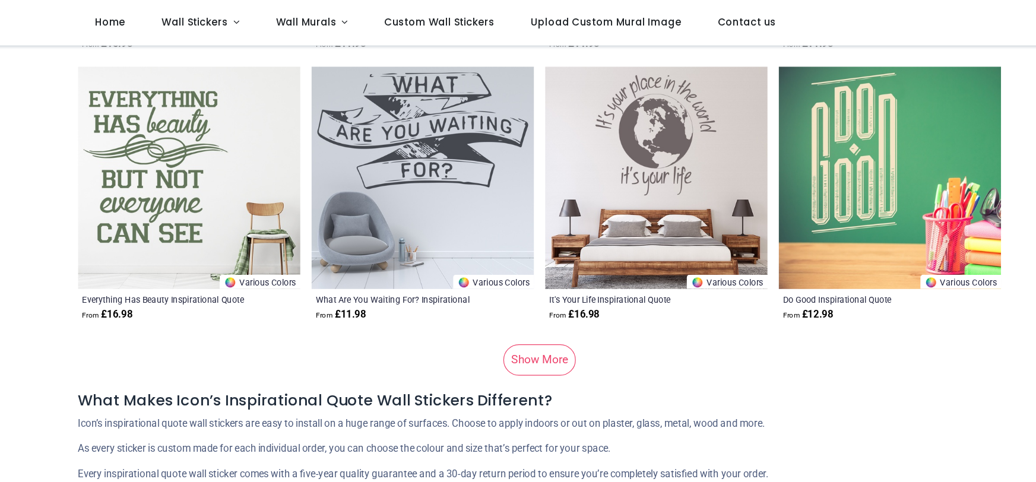
scroll to position [7940, 0]
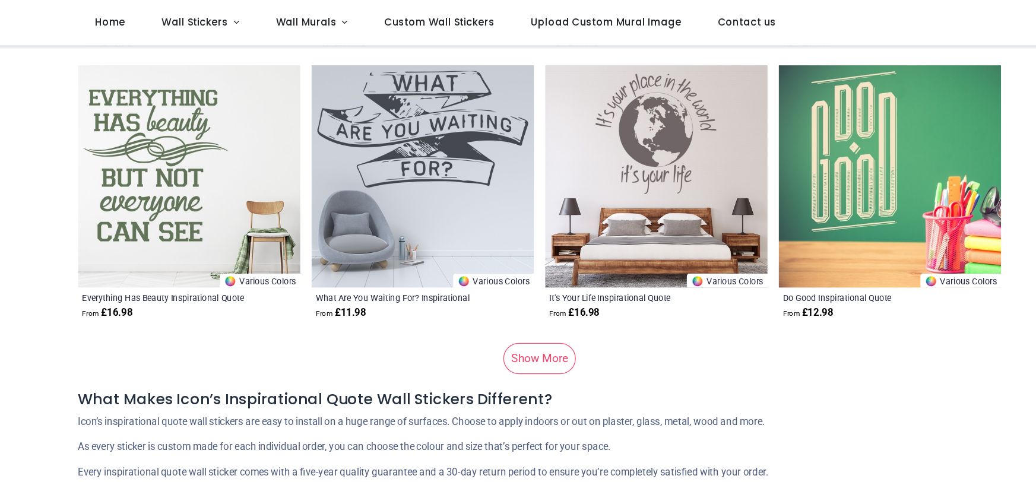
click at [502, 287] on link "Show More" at bounding box center [497, 300] width 61 height 26
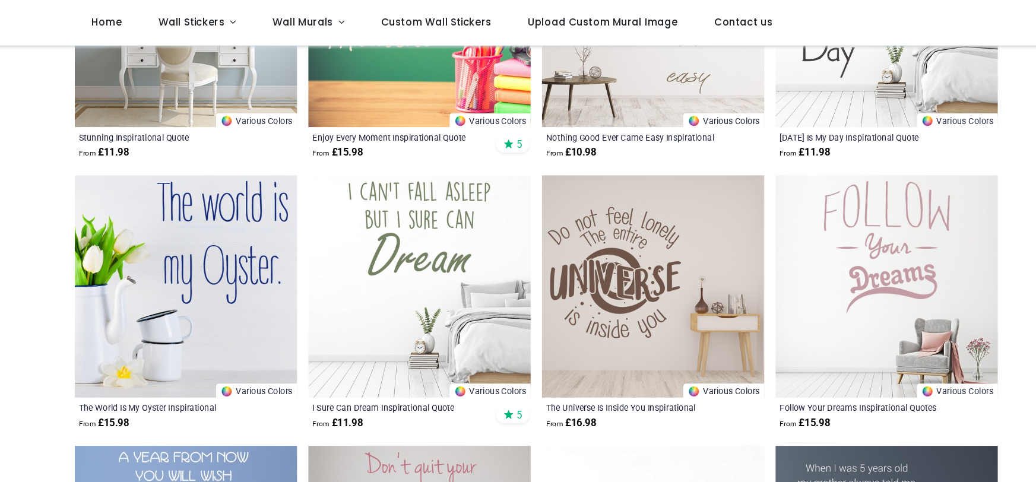
scroll to position [6715, 0]
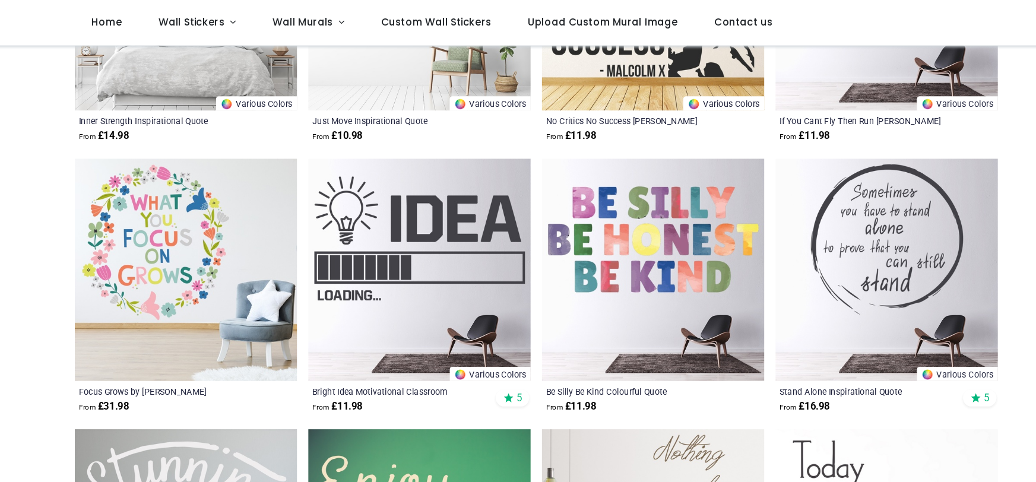
scroll to position [6279, 0]
click at [583, 160] on img at bounding box center [595, 225] width 186 height 186
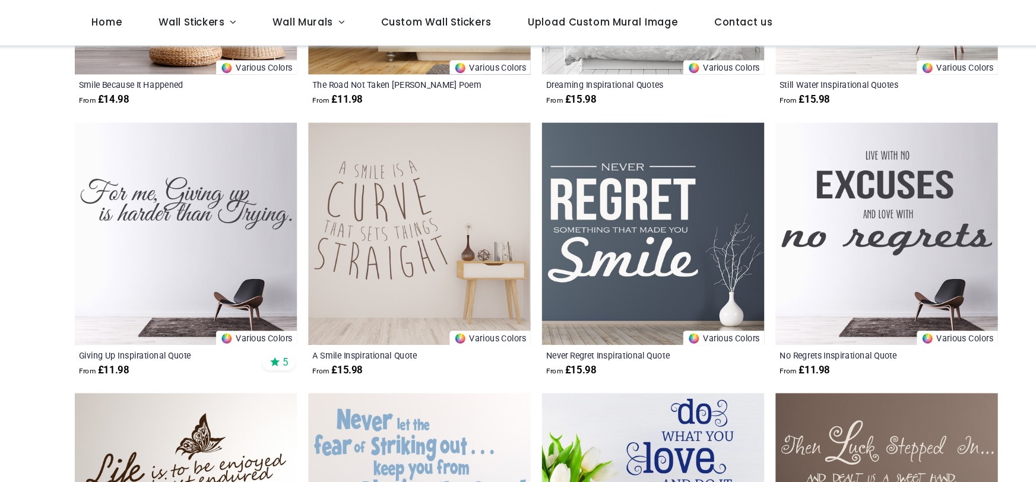
scroll to position [5384, 0]
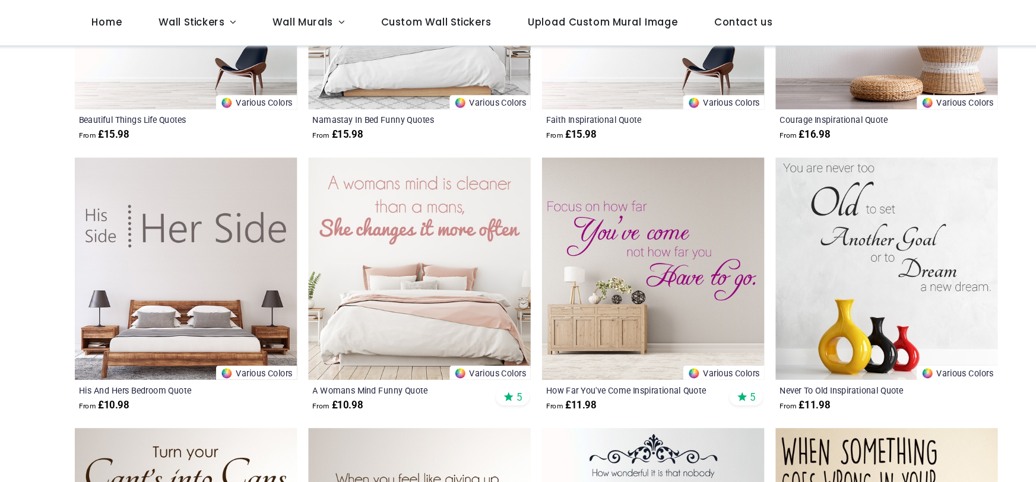
scroll to position [240, 0]
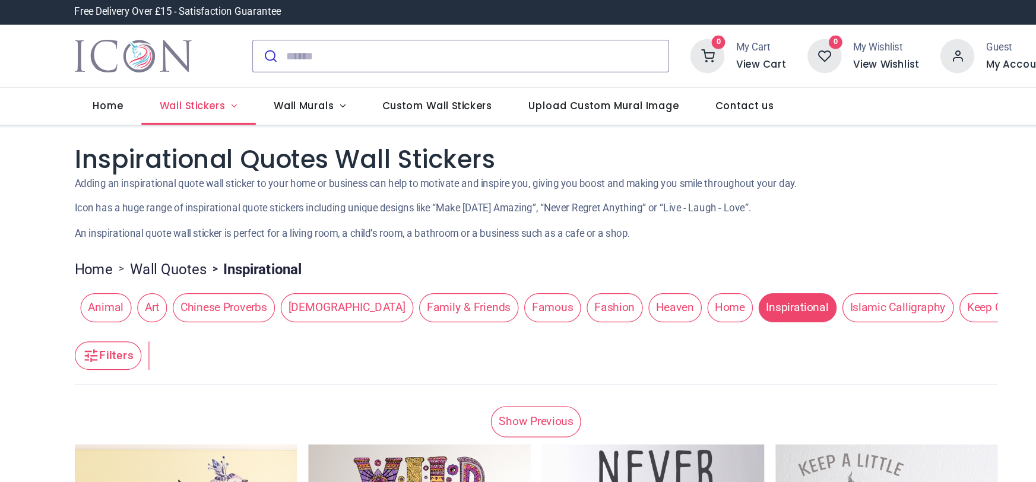
click at [224, 90] on span "Wall Stickers" at bounding box center [209, 89] width 55 height 12
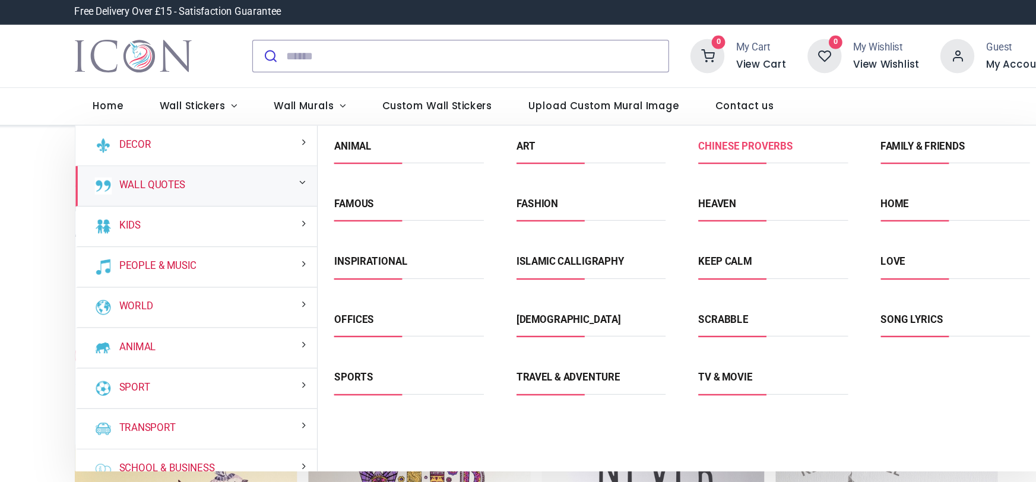
click at [699, 119] on link "Chinese Proverbs" at bounding box center [672, 122] width 79 height 9
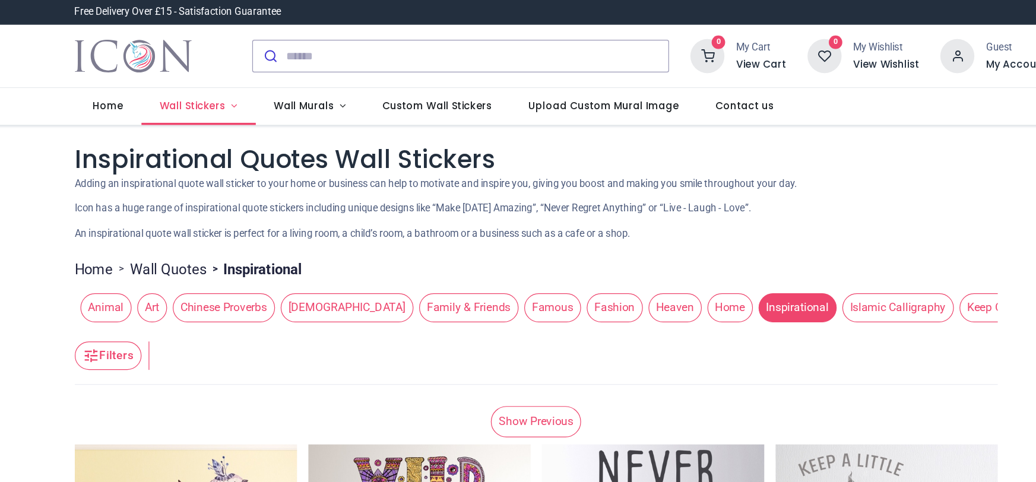
click at [210, 90] on span "Wall Stickers" at bounding box center [209, 89] width 55 height 12
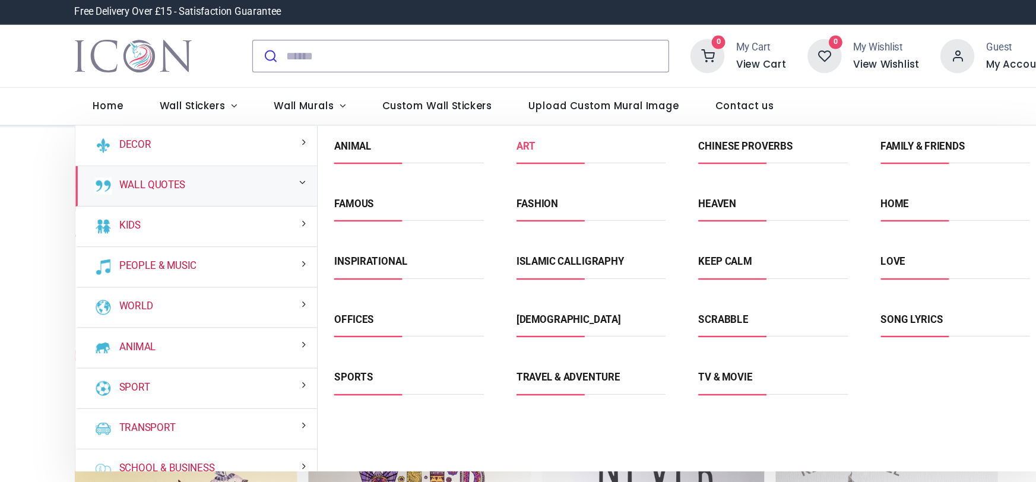
click at [487, 121] on link "Art" at bounding box center [489, 122] width 16 height 9
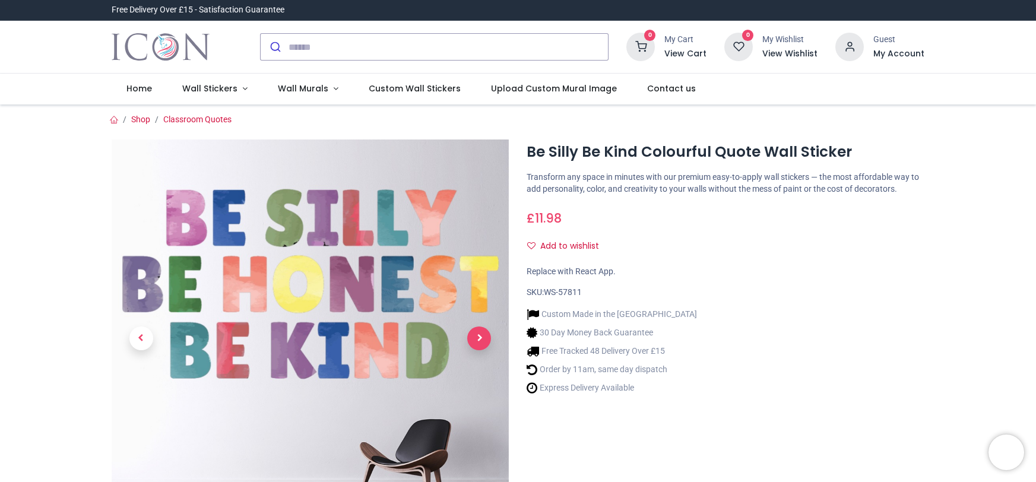
click at [479, 339] on span "Next" at bounding box center [479, 338] width 24 height 24
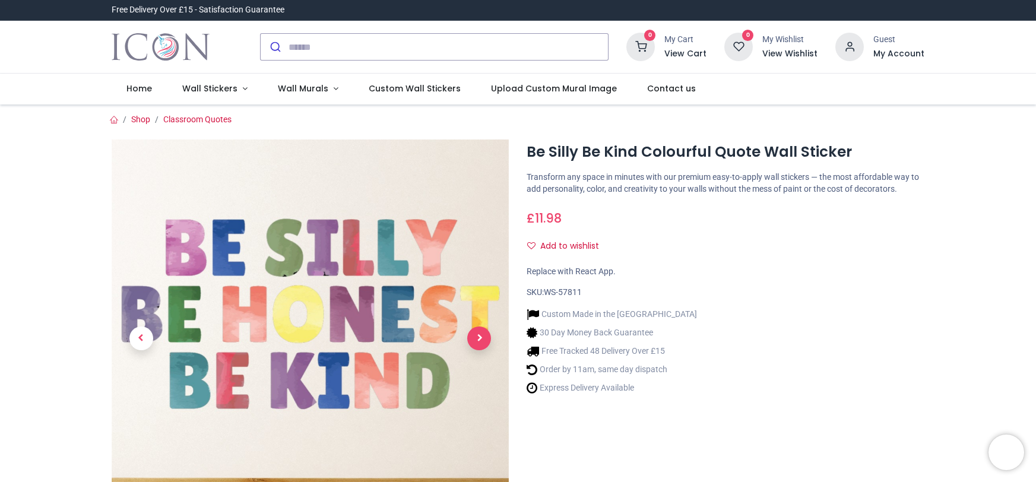
click at [478, 338] on span "Next" at bounding box center [479, 338] width 24 height 24
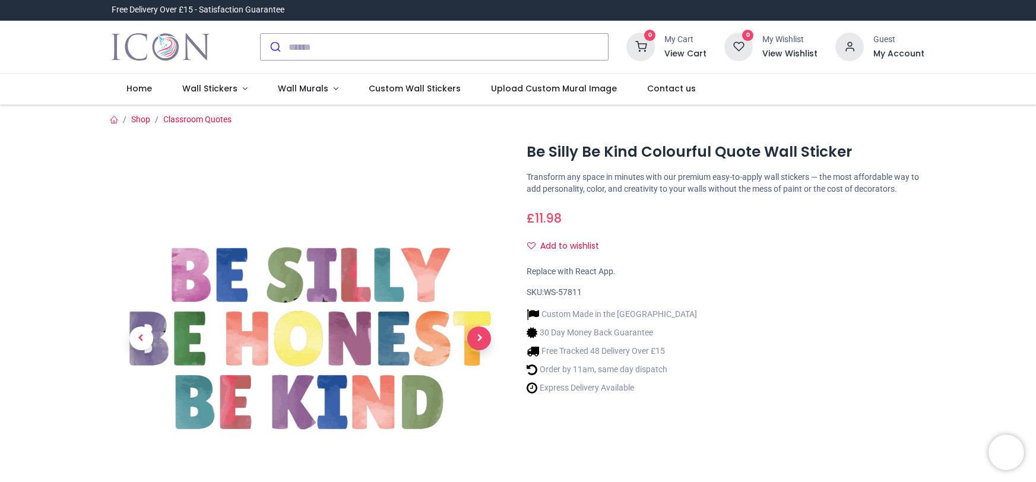
click at [478, 338] on span "Next" at bounding box center [479, 338] width 24 height 24
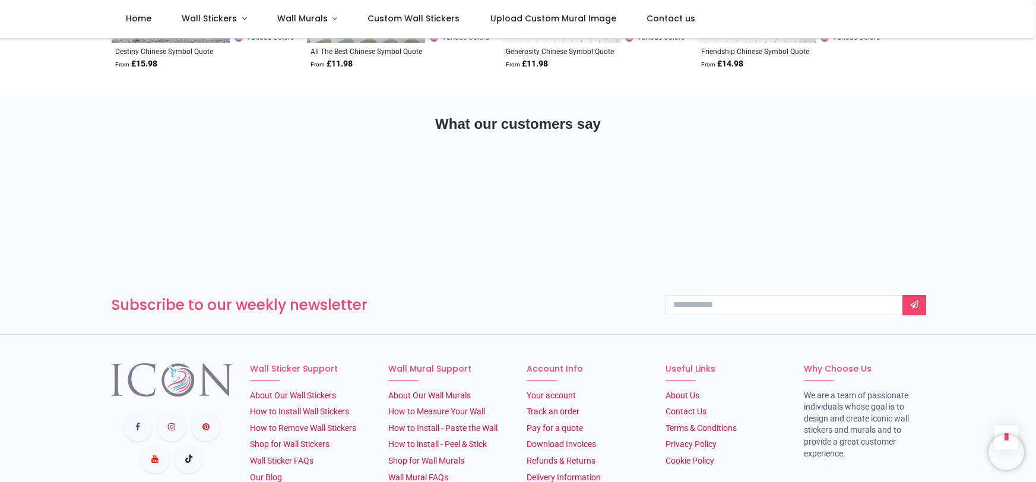
scroll to position [1549, 0]
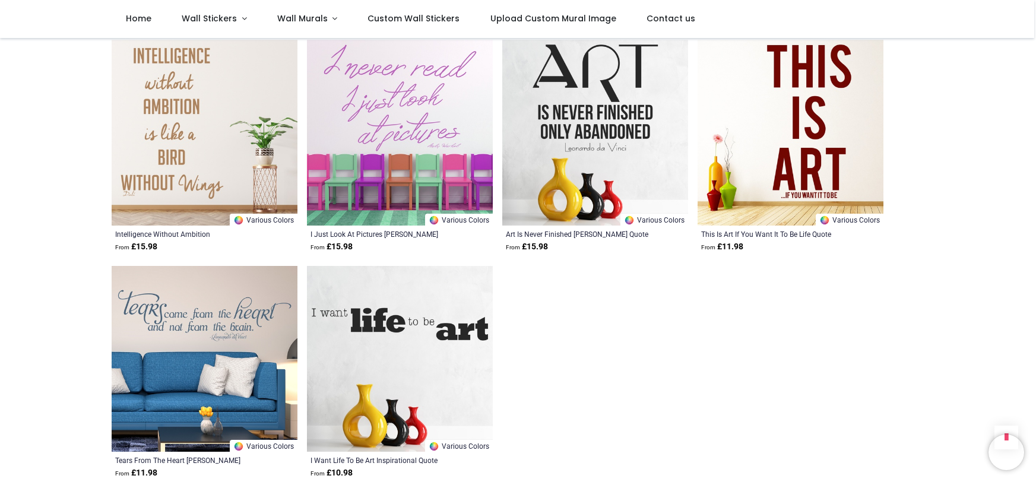
scroll to position [1379, 0]
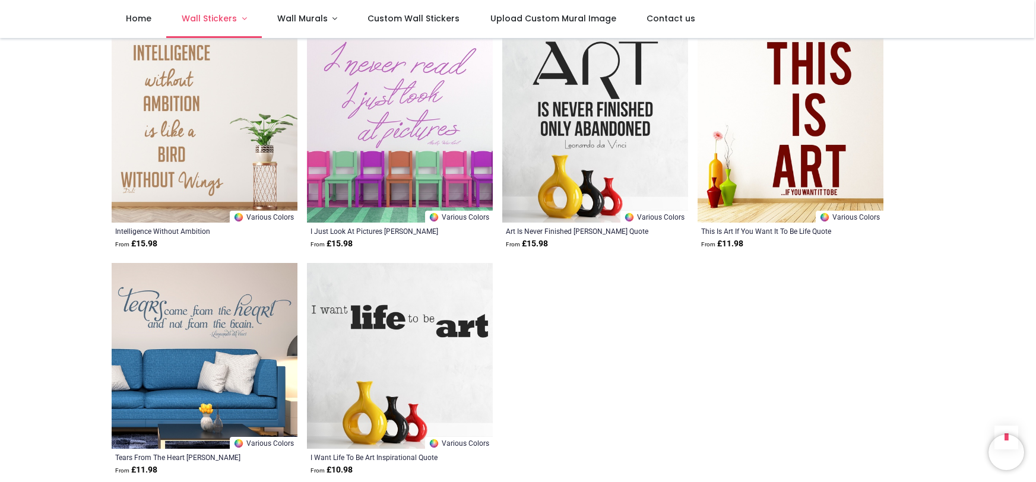
click at [220, 24] on span "Wall Stickers" at bounding box center [209, 18] width 55 height 12
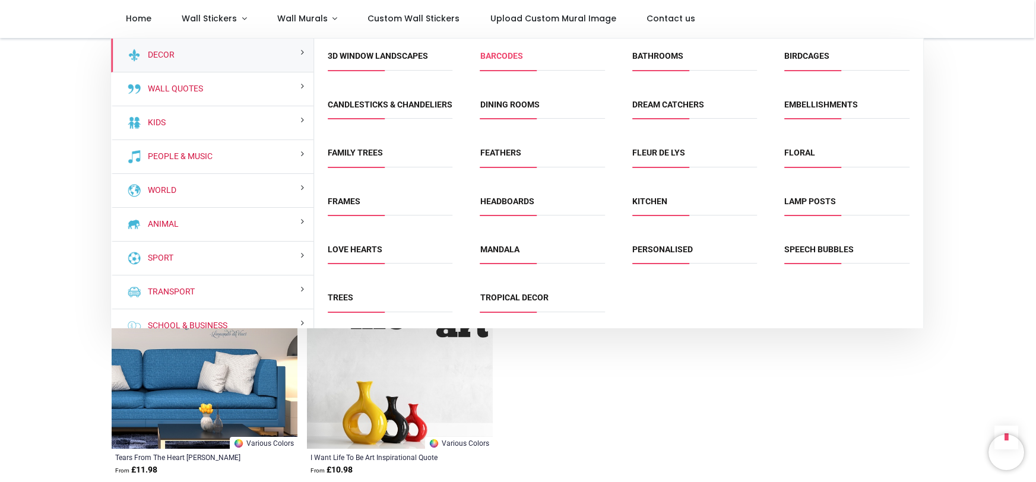
click at [502, 55] on link "Barcodes" at bounding box center [501, 55] width 43 height 9
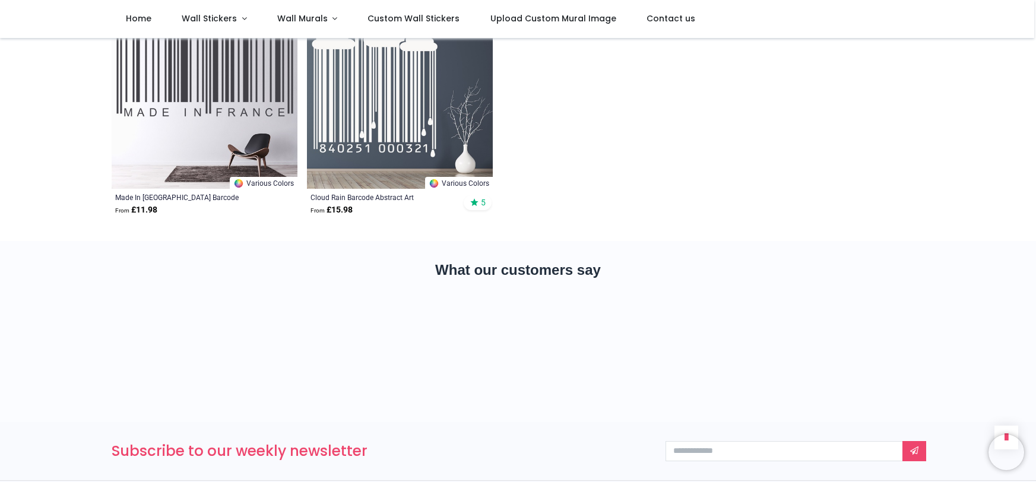
scroll to position [725, 0]
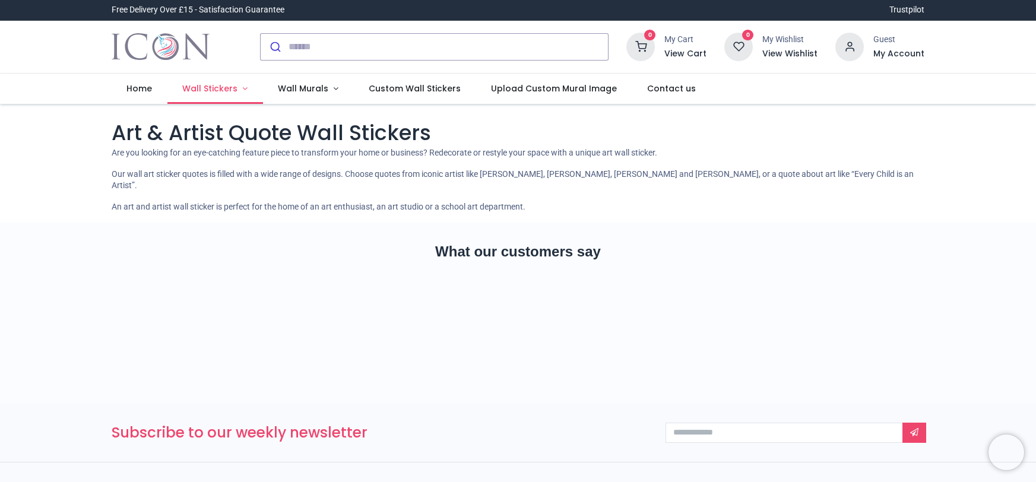
click at [230, 87] on span "Wall Stickers" at bounding box center [209, 89] width 55 height 12
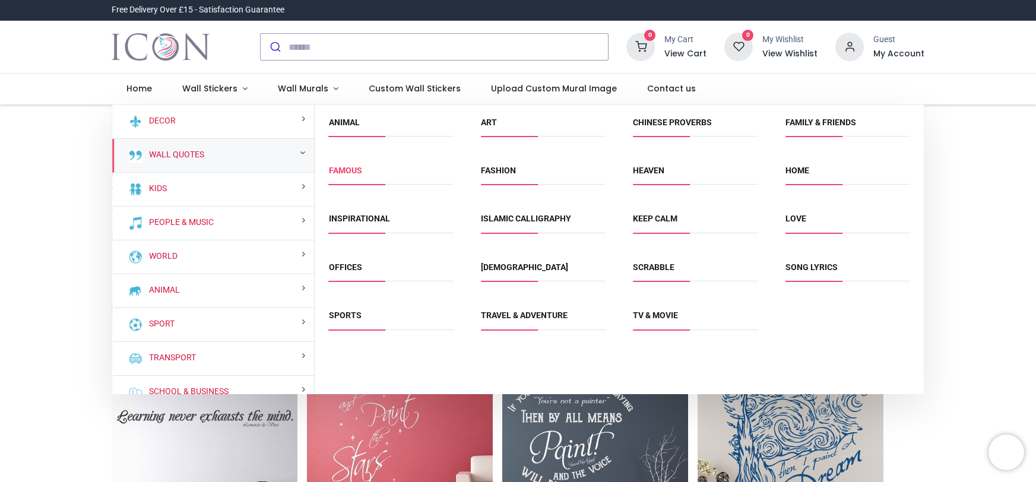
click at [354, 169] on link "Famous" at bounding box center [345, 170] width 33 height 9
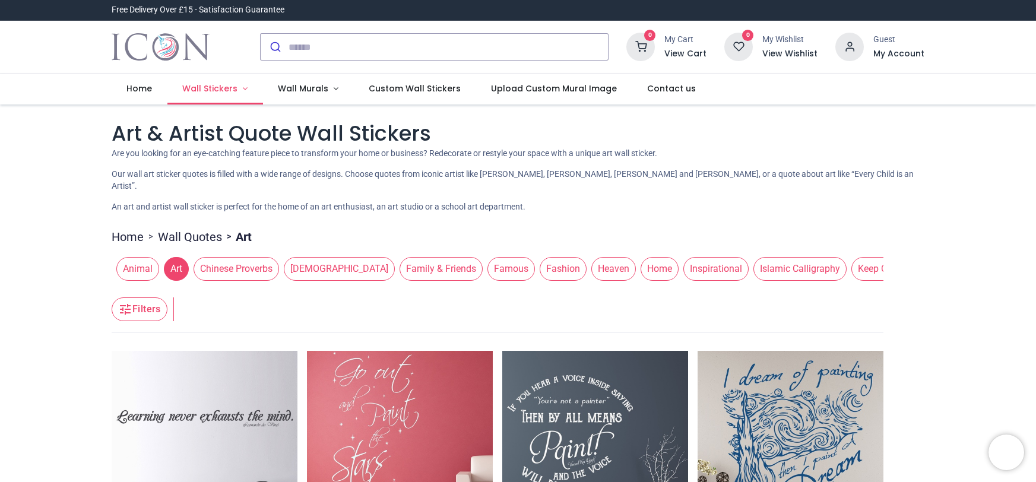
click at [211, 90] on span "Wall Stickers" at bounding box center [209, 89] width 55 height 12
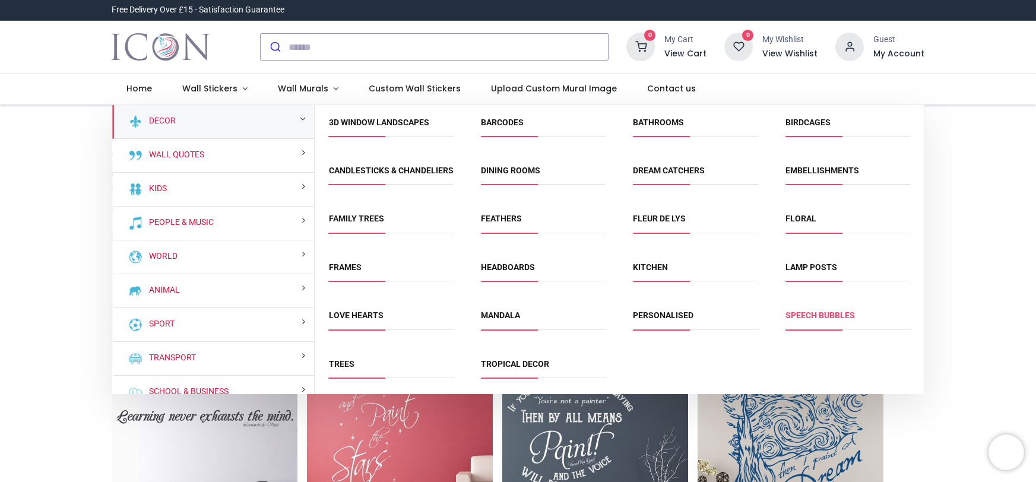
click at [811, 313] on link "Speech Bubbles" at bounding box center [819, 314] width 69 height 9
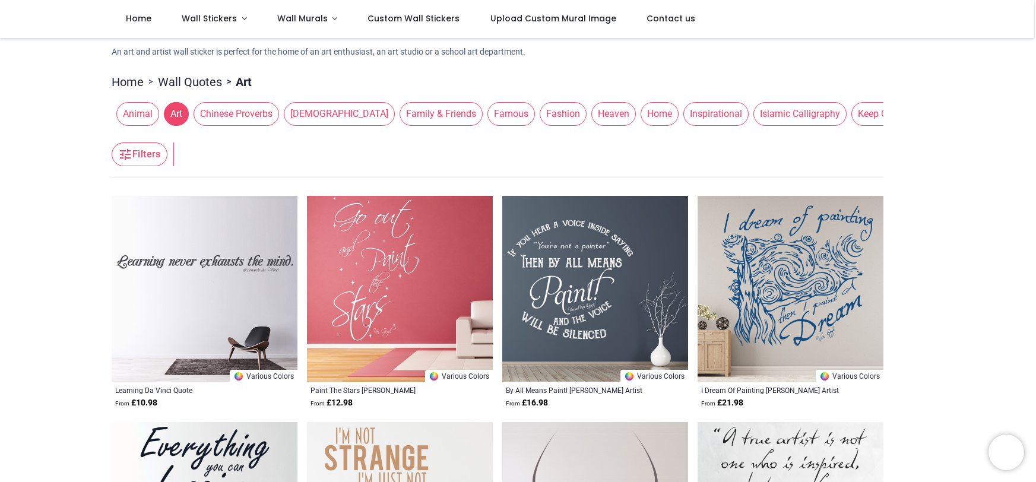
scroll to position [66, 0]
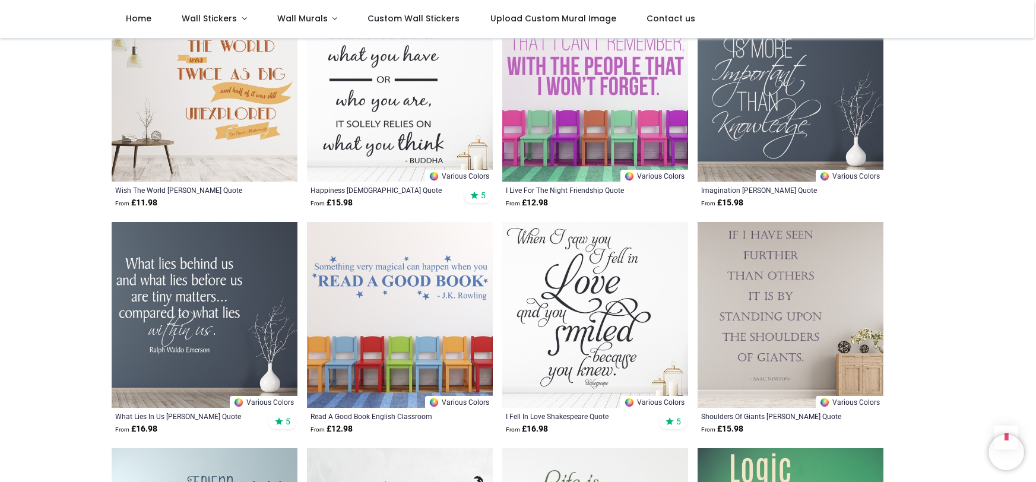
scroll to position [732, 0]
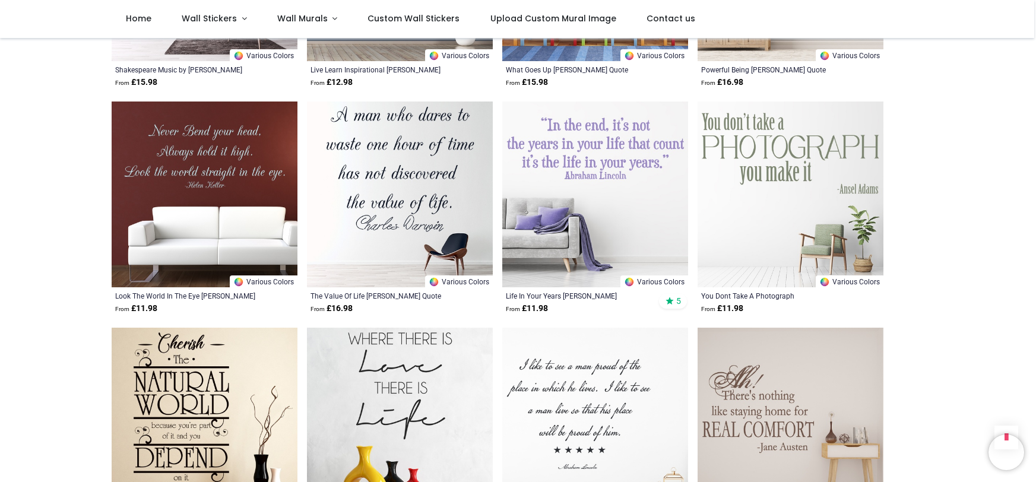
scroll to position [2677, 0]
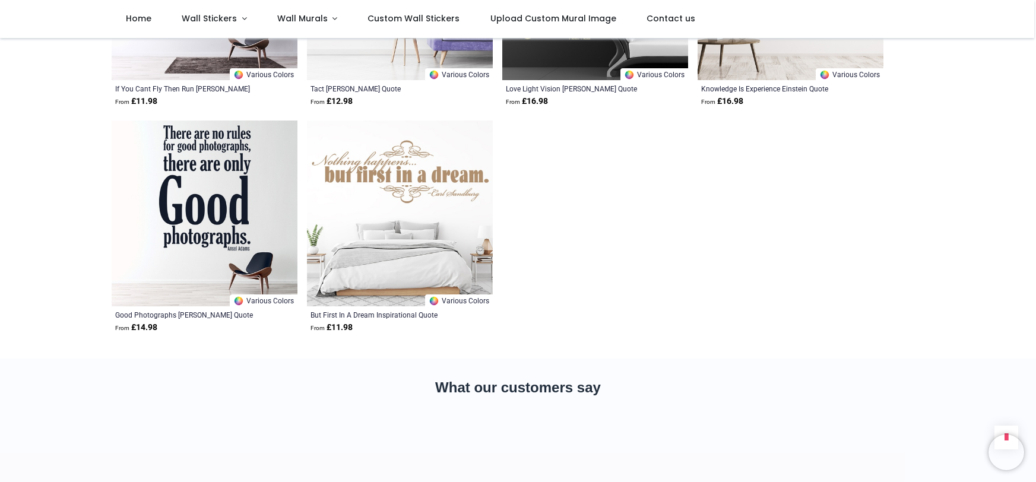
scroll to position [3998, 0]
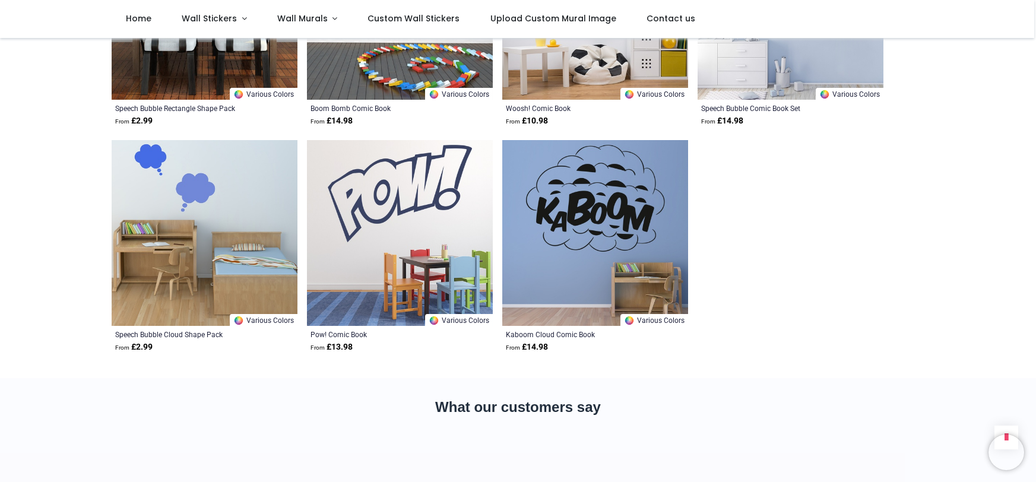
scroll to position [586, 0]
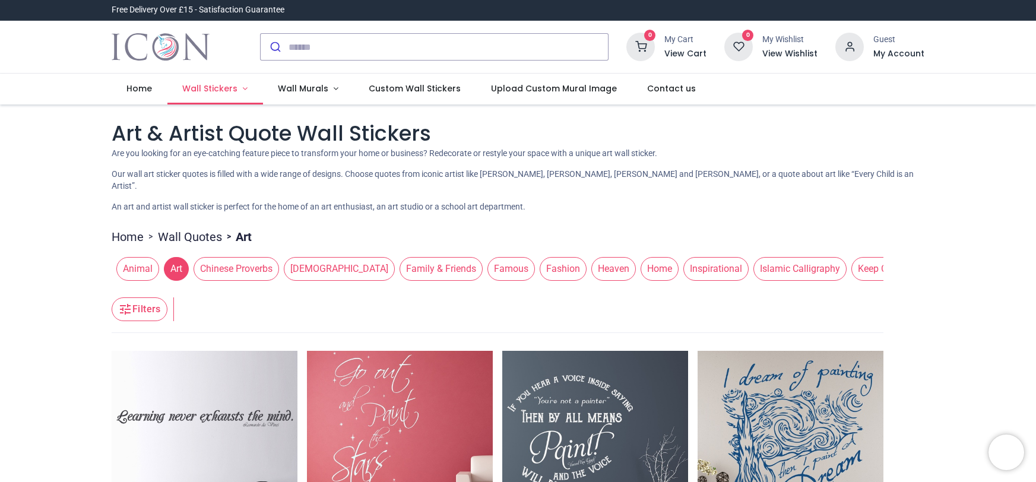
click at [204, 88] on span "Wall Stickers" at bounding box center [209, 89] width 55 height 12
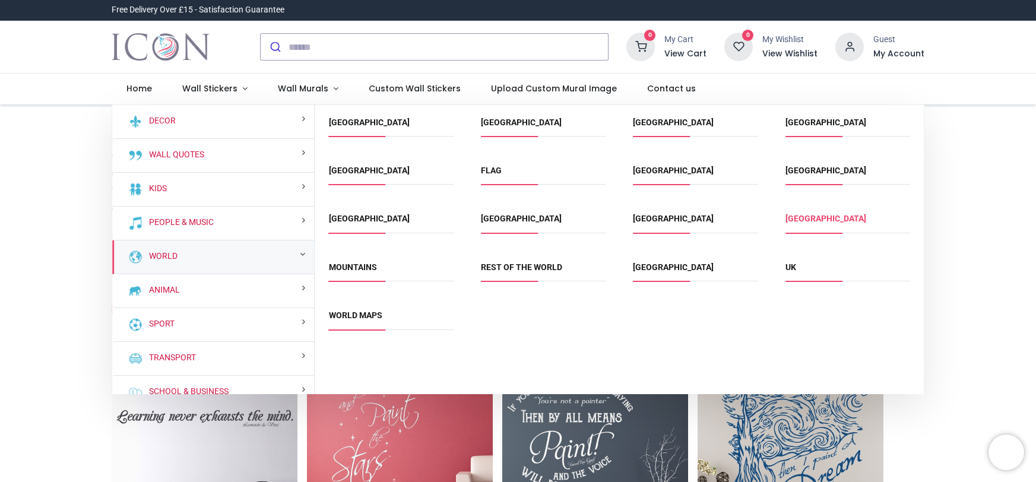
click at [798, 217] on link "[GEOGRAPHIC_DATA]" at bounding box center [825, 218] width 81 height 9
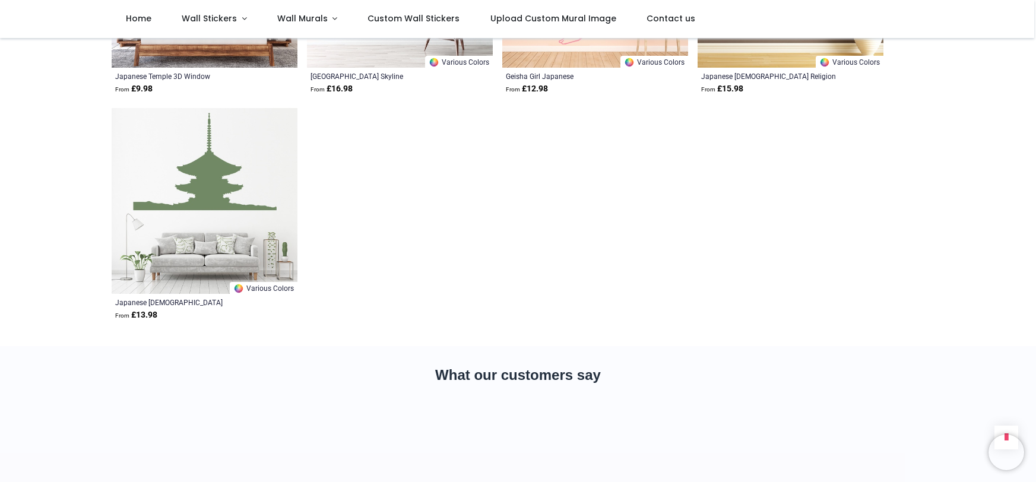
scroll to position [618, 0]
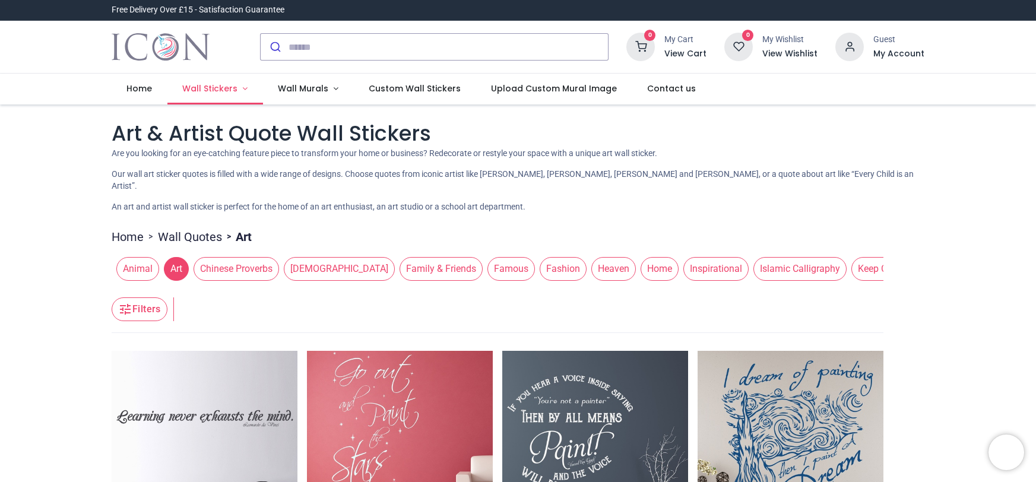
click at [226, 88] on span "Wall Stickers" at bounding box center [209, 89] width 55 height 12
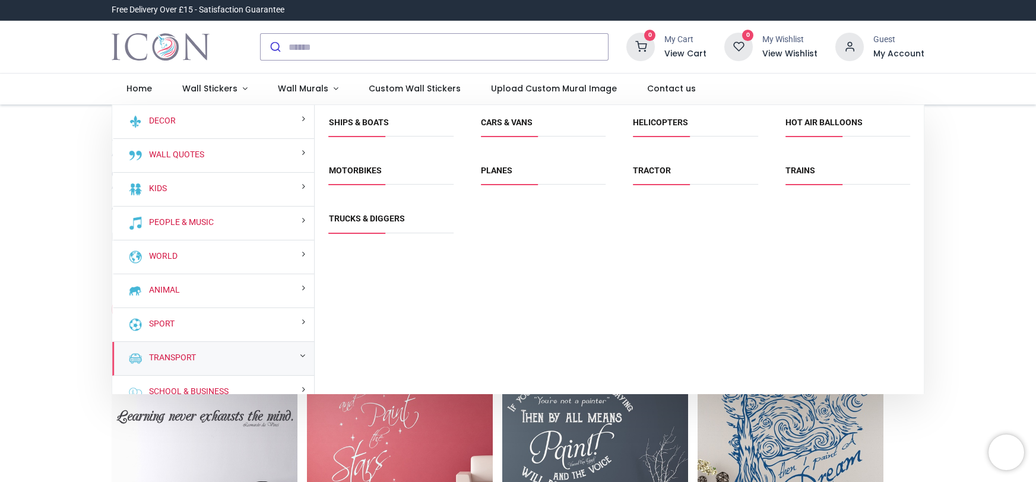
scroll to position [48, 0]
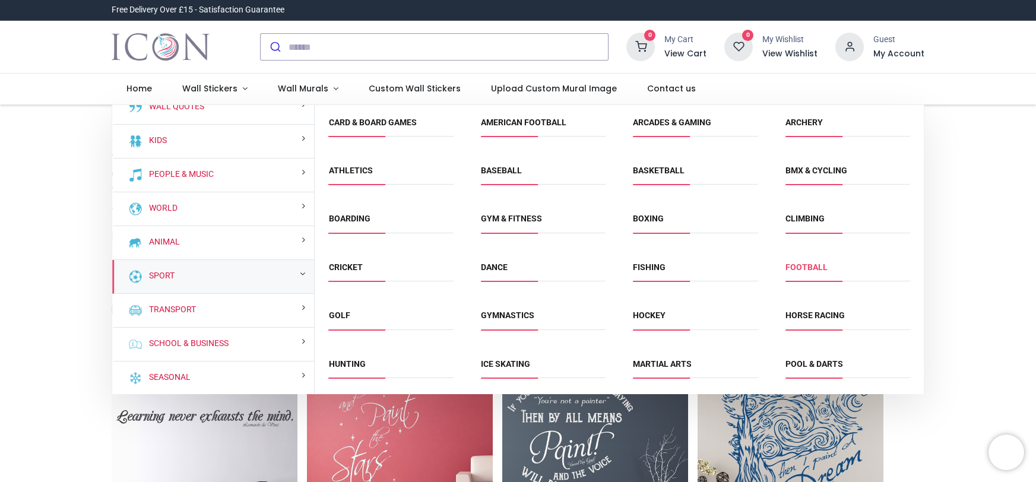
click at [804, 262] on link "Football" at bounding box center [806, 266] width 42 height 9
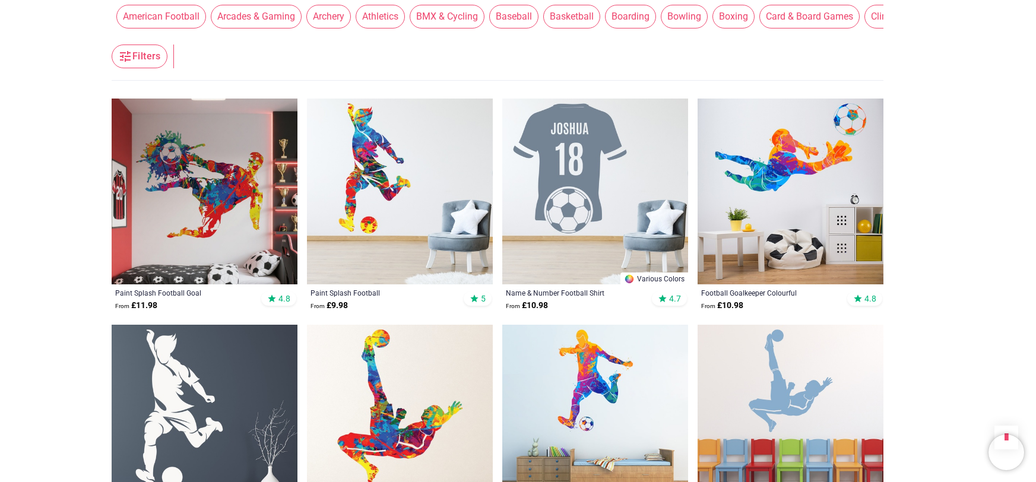
scroll to position [2026, 0]
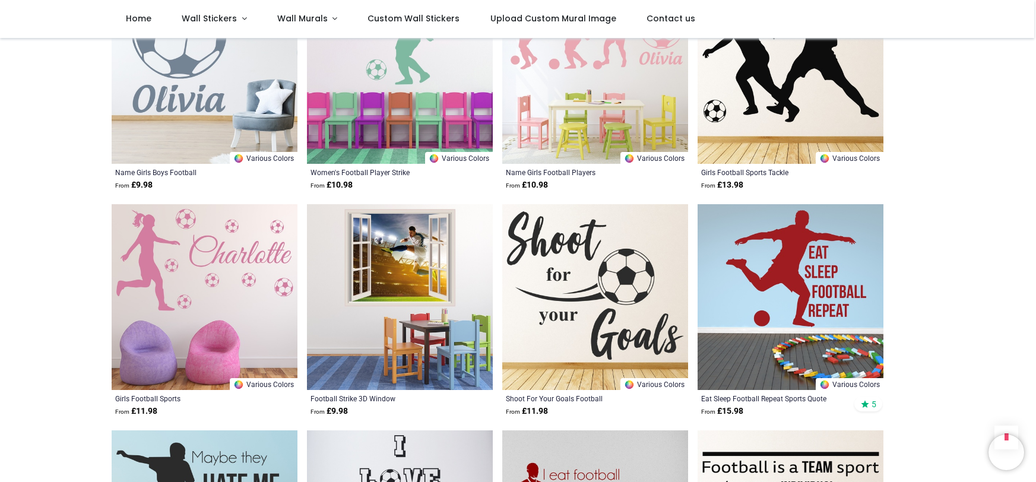
scroll to position [2403, 0]
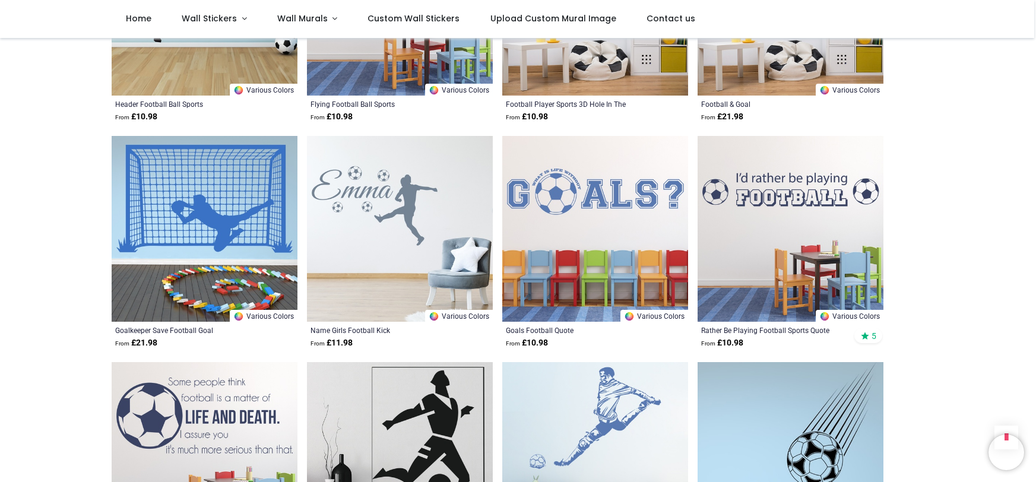
scroll to position [4628, 0]
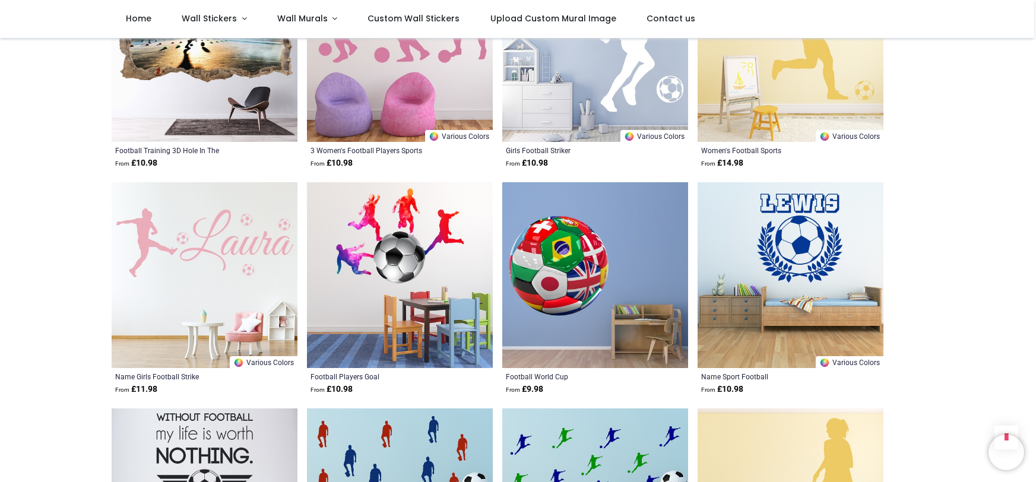
scroll to position [5548, 0]
